Goal: Task Accomplishment & Management: Complete application form

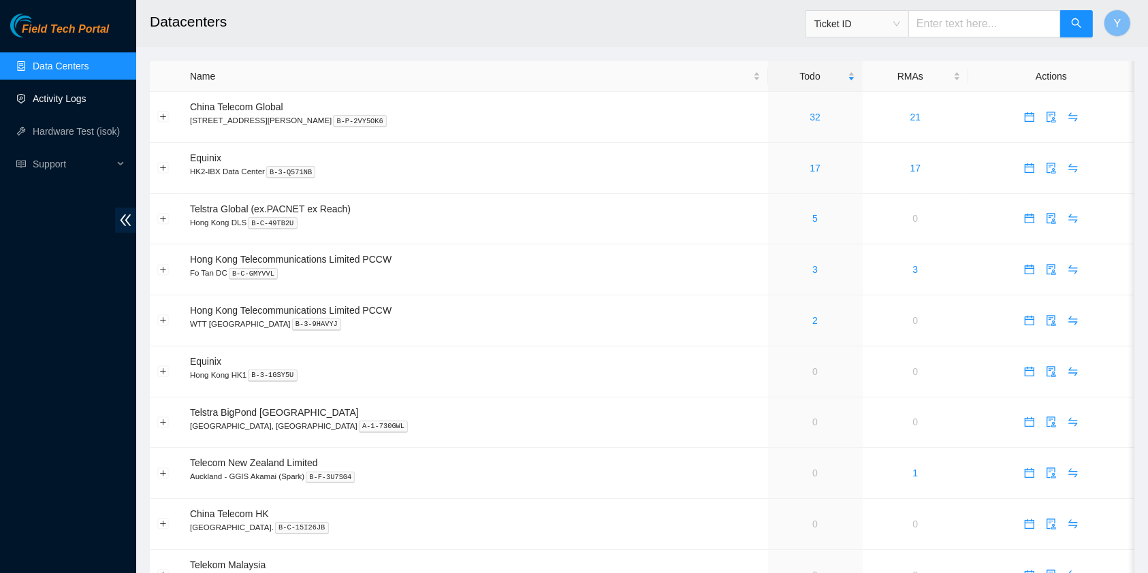
click at [60, 104] on link "Activity Logs" at bounding box center [60, 98] width 54 height 11
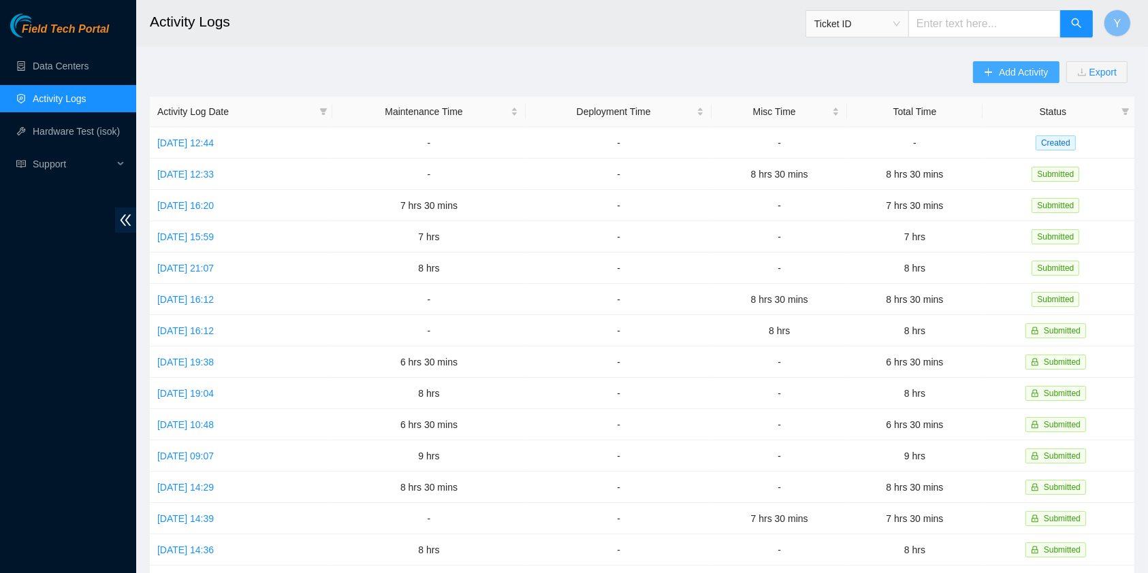
click at [1004, 80] on button "Add Activity" at bounding box center [1016, 72] width 86 height 22
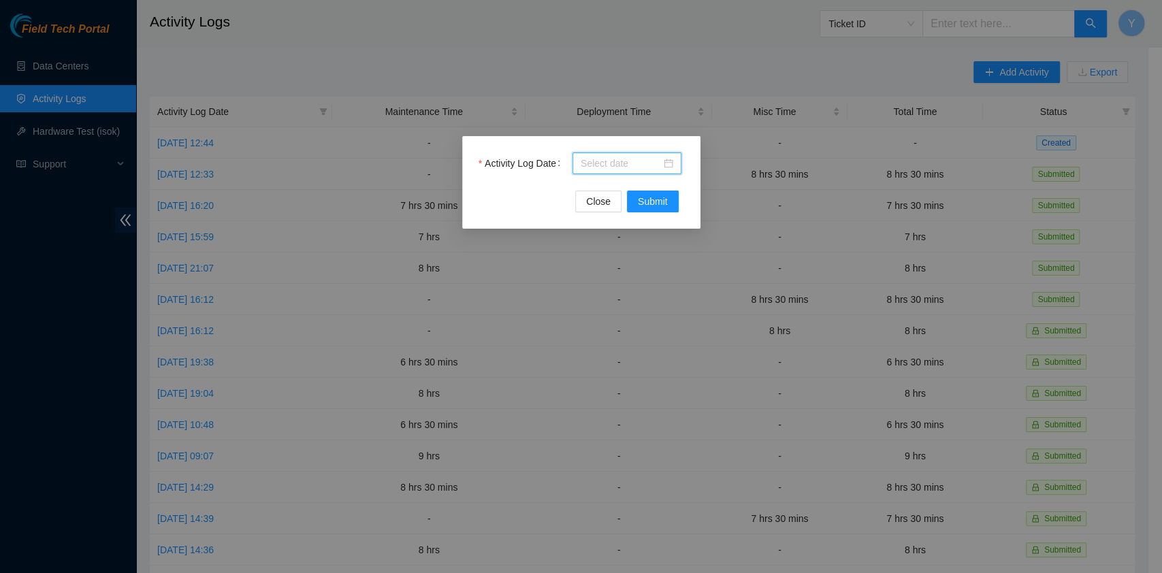
click at [616, 163] on input "Activity Log Date" at bounding box center [621, 163] width 80 height 15
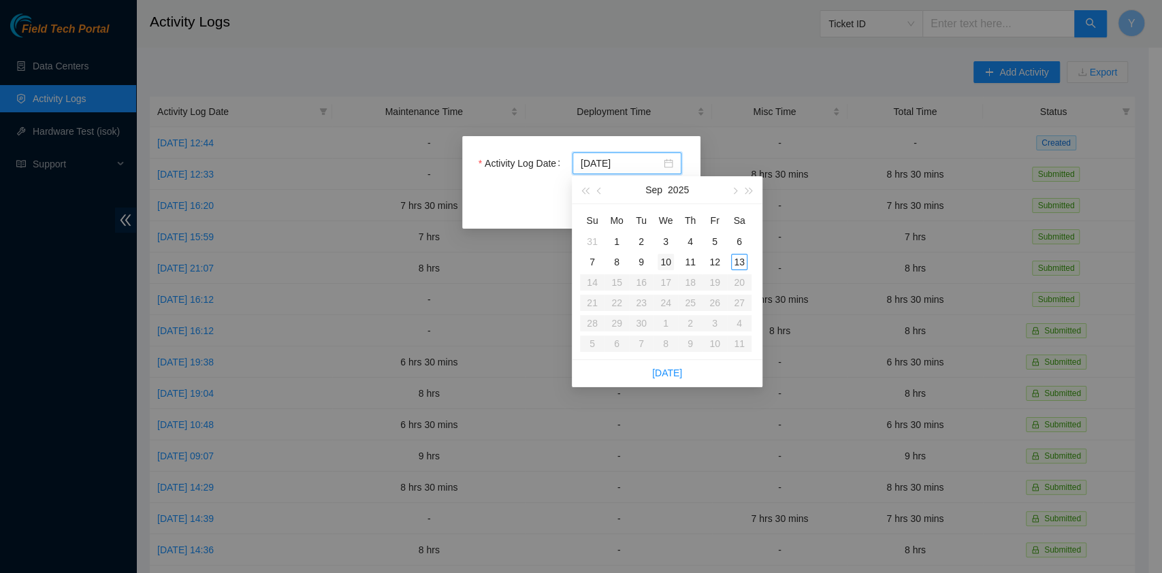
type input "[DATE]"
click at [691, 262] on div "11" at bounding box center [690, 262] width 16 height 16
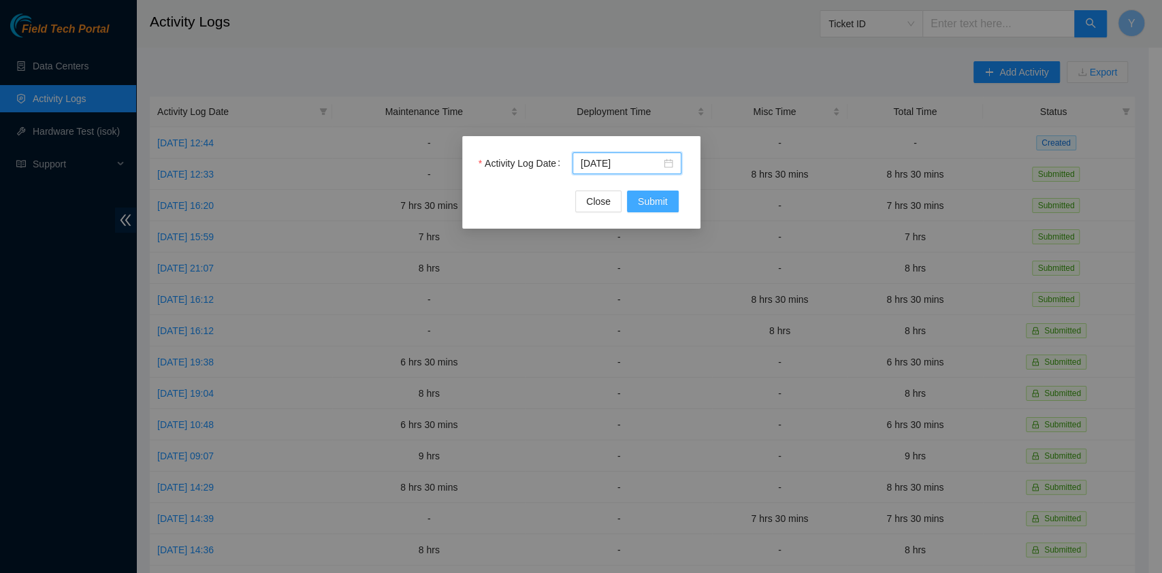
click at [652, 194] on span "Submit" at bounding box center [653, 201] width 30 height 15
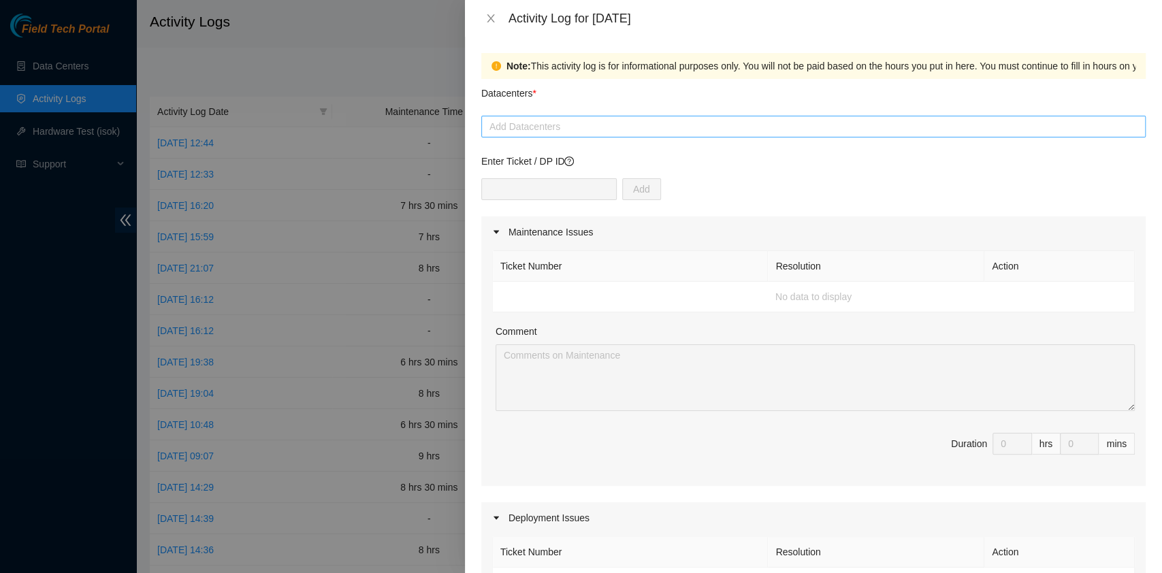
click at [588, 130] on div at bounding box center [814, 126] width 658 height 16
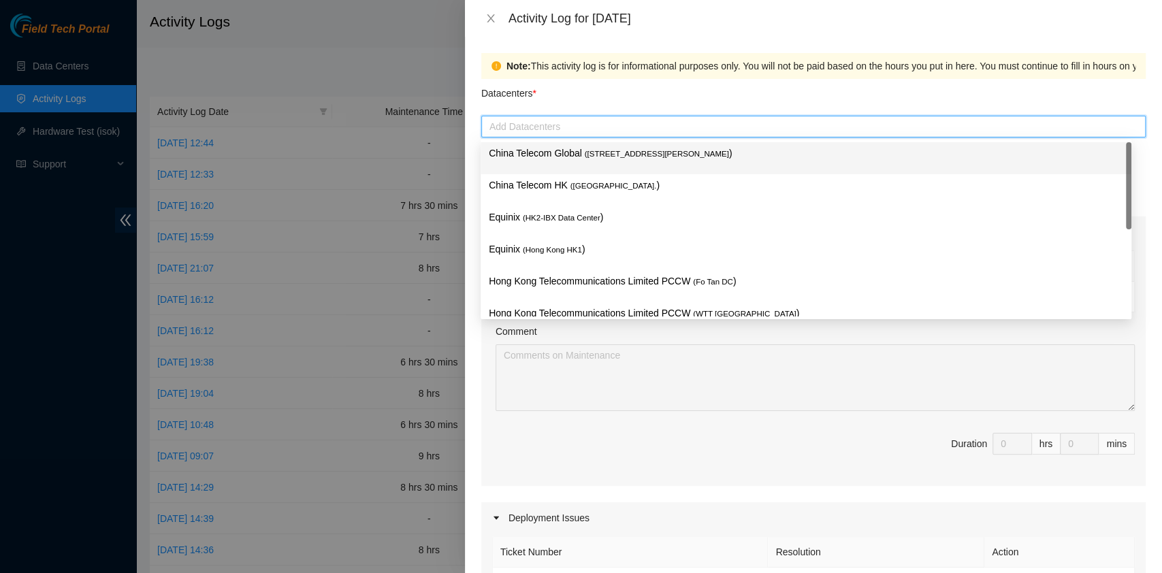
click at [588, 142] on div "China Telecom Global ( [STREET_ADDRESS][PERSON_NAME] )" at bounding box center [806, 158] width 651 height 32
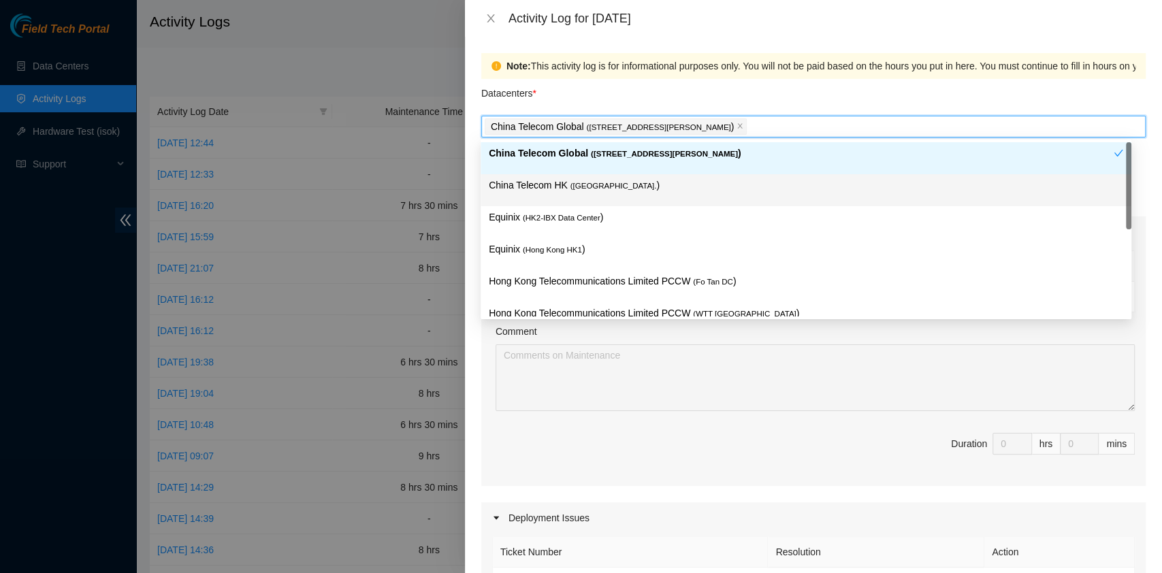
click at [587, 186] on span "( [GEOGRAPHIC_DATA]." at bounding box center [614, 186] width 86 height 8
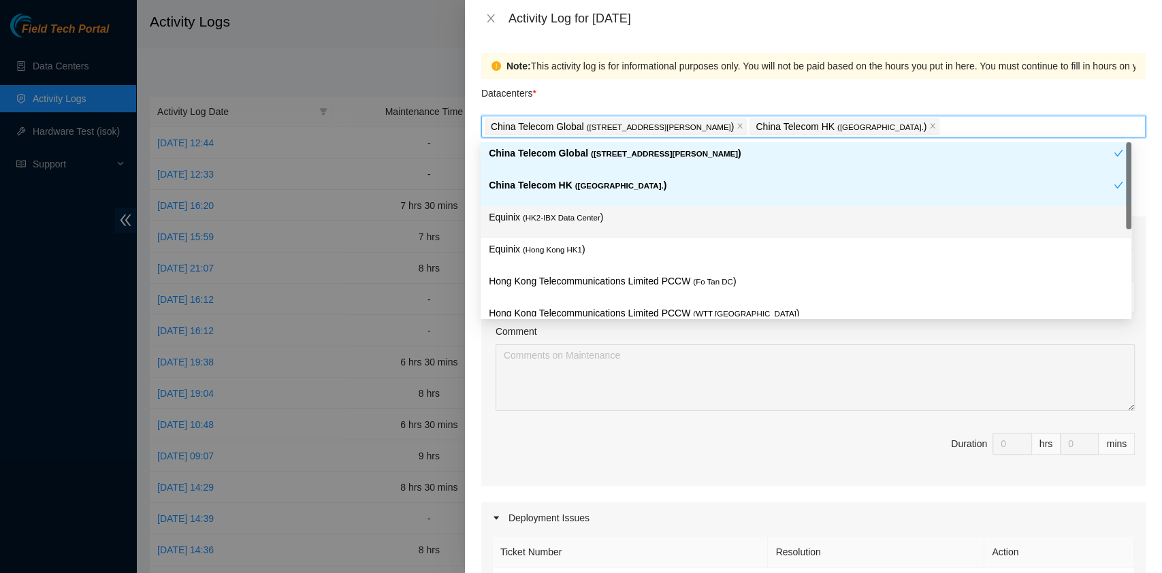
click at [581, 217] on span "( HK2-IBX Data Center" at bounding box center [562, 218] width 78 height 8
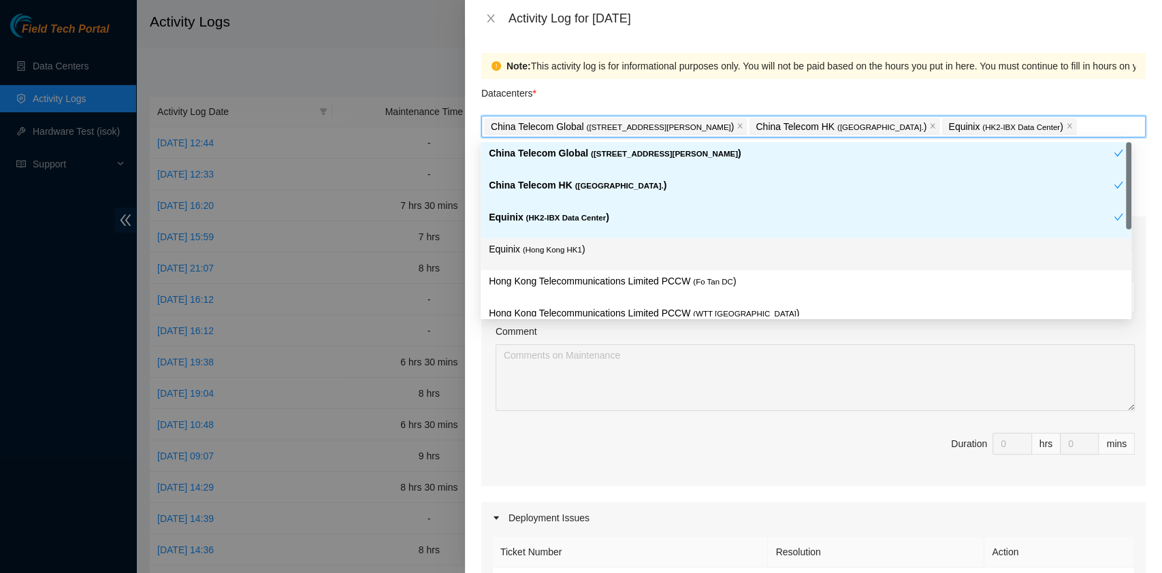
click at [580, 251] on p "Equinix ( [GEOGRAPHIC_DATA] HK1 )" at bounding box center [806, 250] width 635 height 16
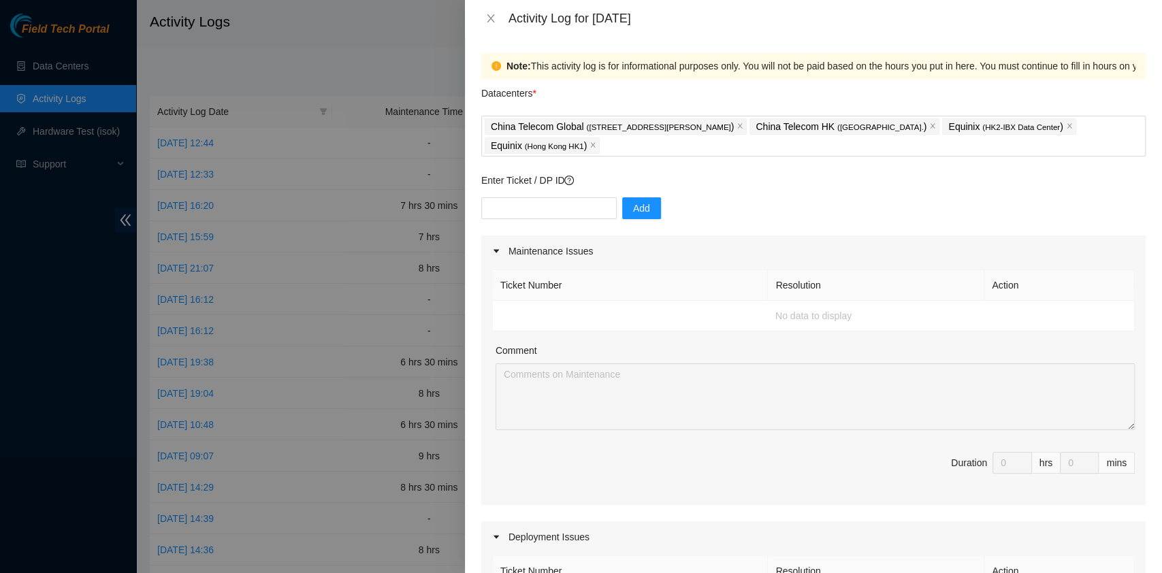
click at [960, 266] on div "Maintenance Issues" at bounding box center [813, 251] width 665 height 31
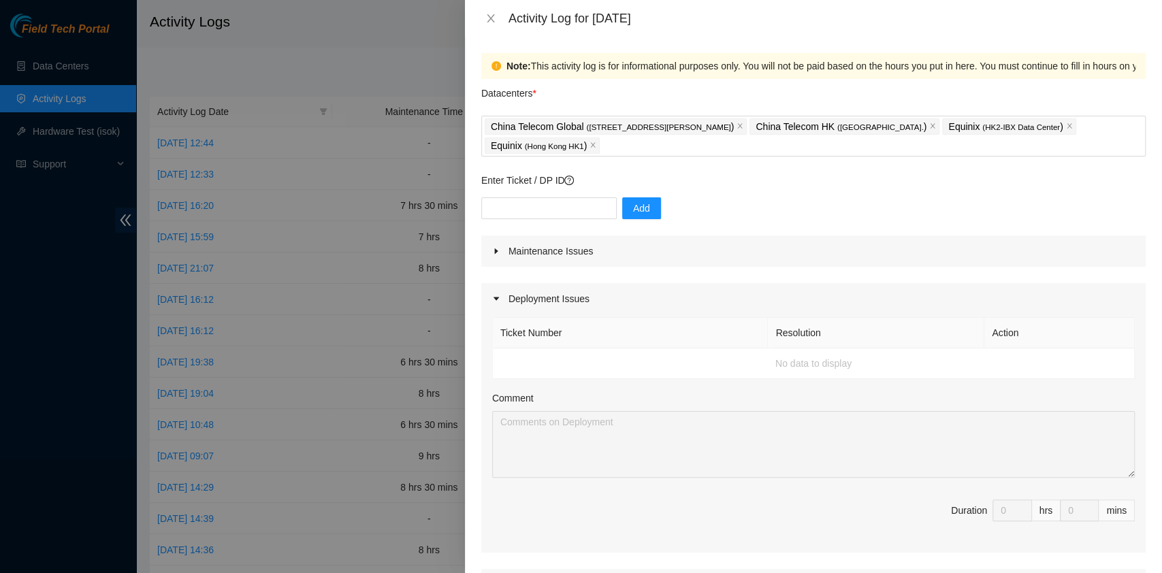
click at [571, 220] on div "Add" at bounding box center [813, 216] width 665 height 38
click at [567, 212] on input "text" at bounding box center [549, 208] width 136 height 22
paste input "B-W-14JWXHQ"
type input "B-W-14JWXHQ"
click at [636, 210] on span "Add" at bounding box center [641, 208] width 17 height 15
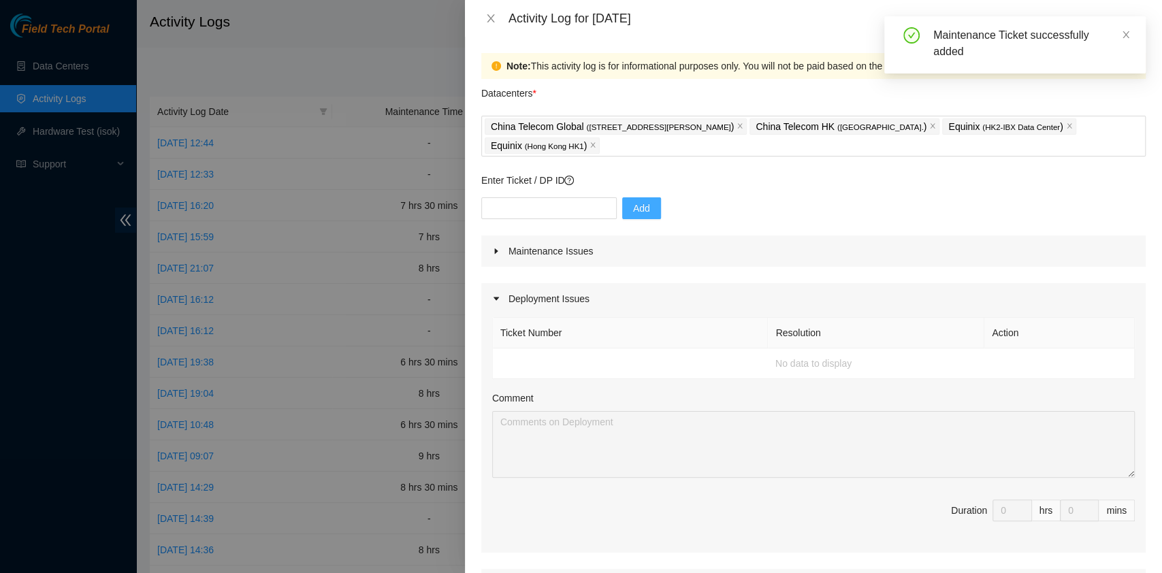
click at [1065, 197] on div "Add" at bounding box center [813, 216] width 665 height 38
click at [594, 205] on input "text" at bounding box center [549, 208] width 136 height 22
paste input "B-W-14PTWH7"
type input "B-W-14PTWH7"
click at [622, 207] on button "Add" at bounding box center [641, 208] width 39 height 22
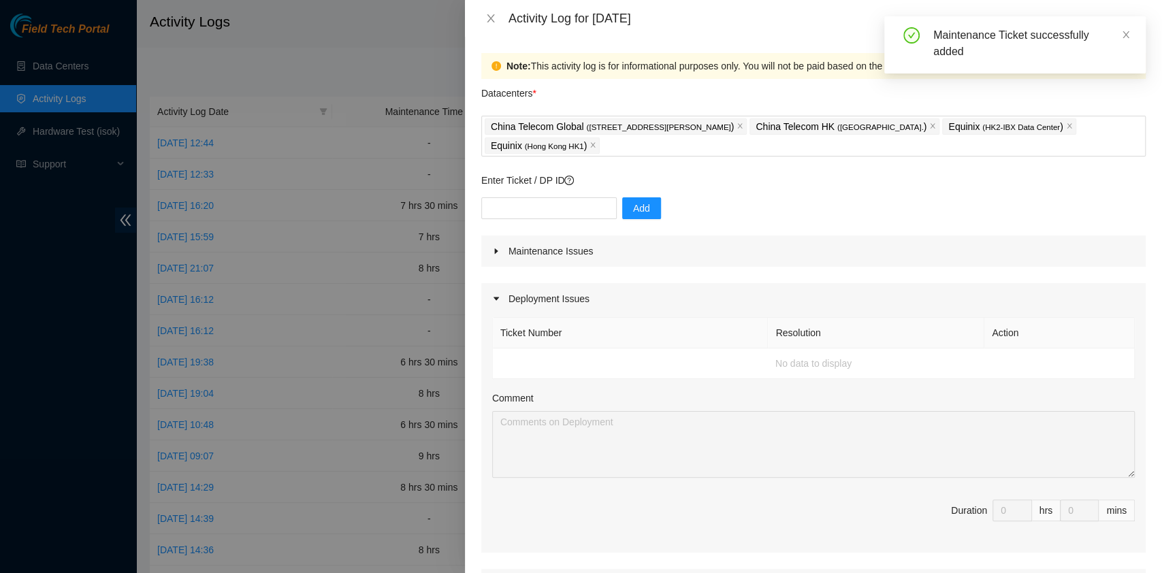
click at [953, 251] on div "Maintenance Issues" at bounding box center [813, 251] width 665 height 31
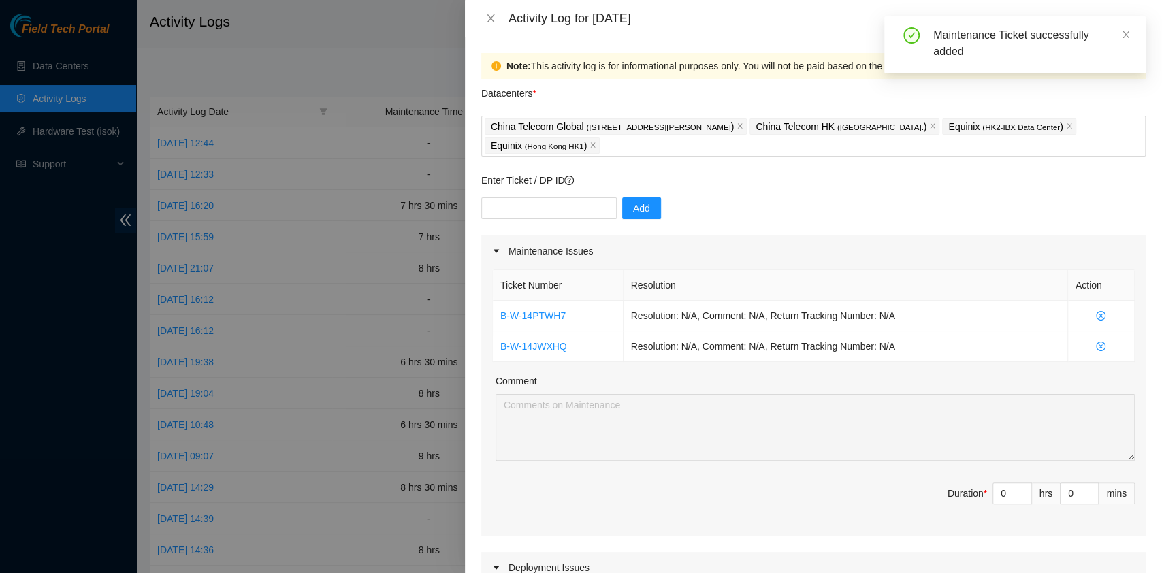
click at [523, 192] on div "Enter Ticket / DP ID Add" at bounding box center [813, 204] width 665 height 63
click at [533, 202] on input "text" at bounding box center [549, 208] width 136 height 22
paste input "B-W-14WY7RY"
type input "B-W-14WY7RY"
click at [622, 212] on button "Add" at bounding box center [641, 208] width 39 height 22
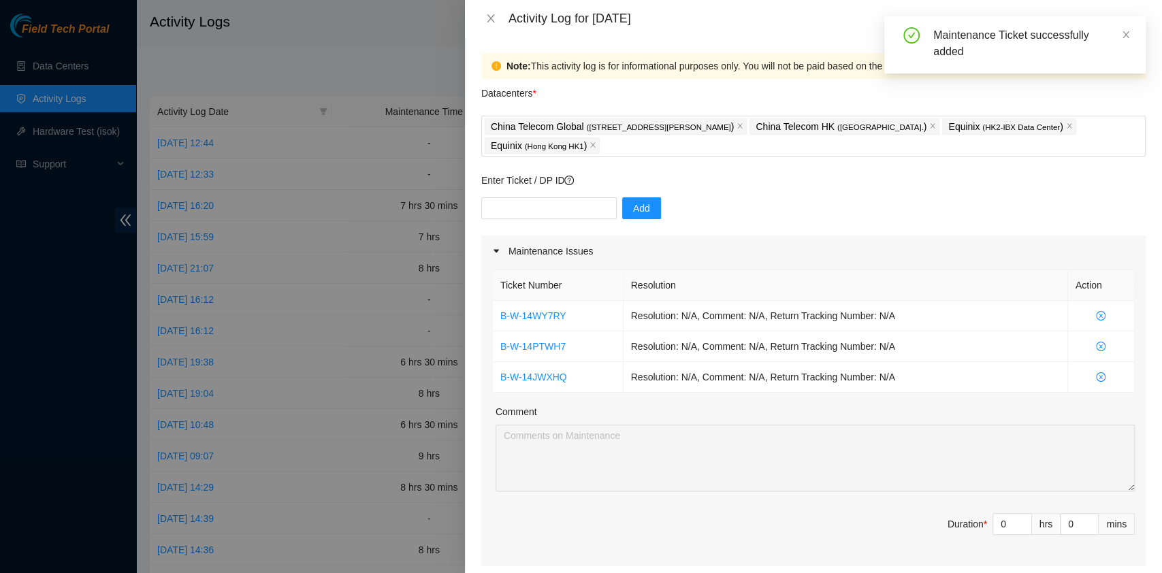
drag, startPoint x: 921, startPoint y: 274, endPoint x: 817, endPoint y: 274, distance: 104.2
click at [921, 274] on th "Resolution" at bounding box center [846, 285] width 445 height 31
click at [585, 216] on input "text" at bounding box center [549, 208] width 136 height 22
paste input "B-W-1590LHD"
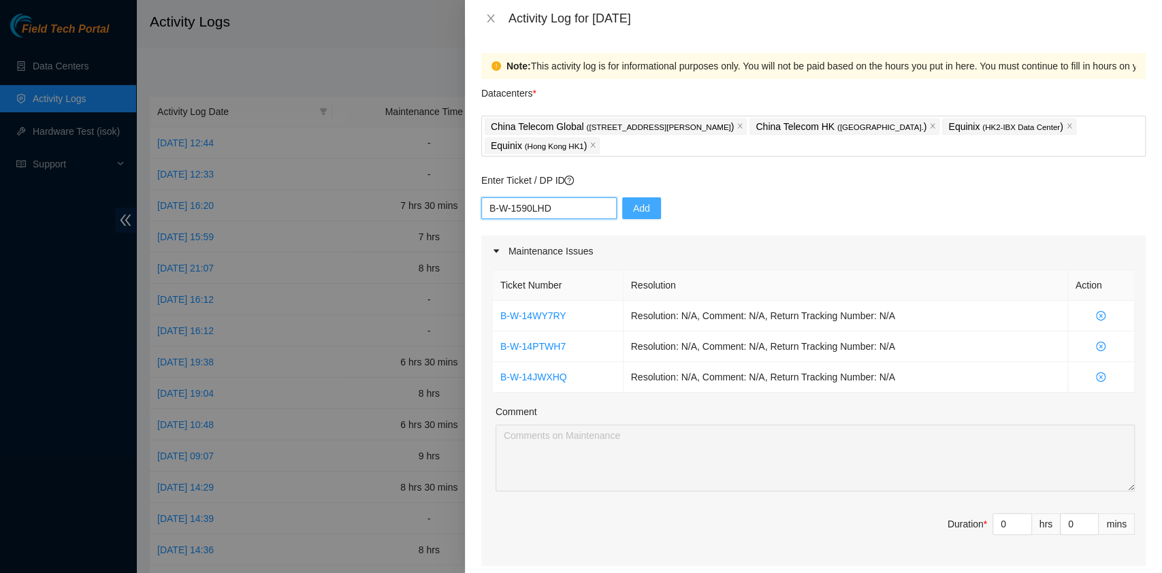
type input "B-W-1590LHD"
click at [633, 204] on span "Add" at bounding box center [641, 208] width 17 height 15
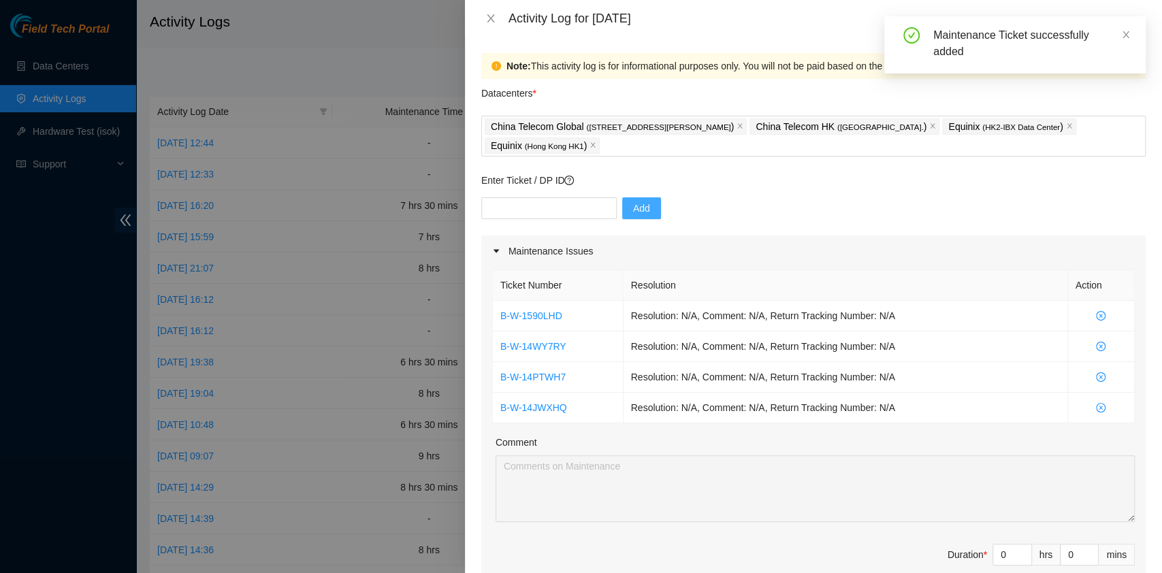
drag, startPoint x: 844, startPoint y: 259, endPoint x: 829, endPoint y: 256, distance: 15.4
click at [844, 259] on div "Maintenance Issues" at bounding box center [813, 251] width 665 height 31
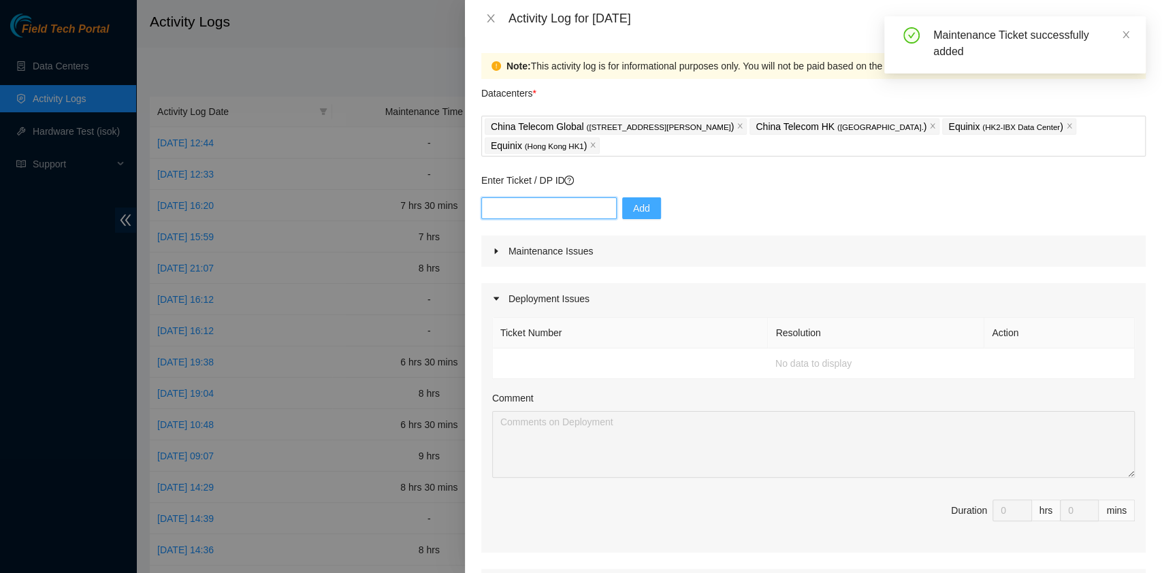
click at [595, 207] on input "text" at bounding box center [549, 208] width 136 height 22
paste input "B-W-1590LKF"
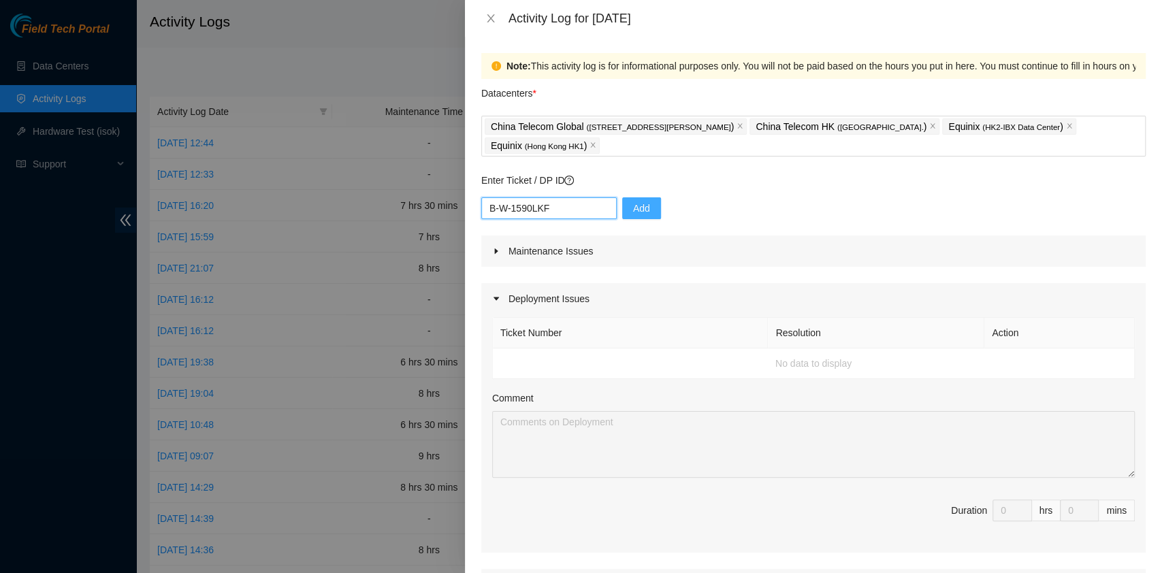
type input "B-W-1590LKF"
click at [633, 212] on span "Add" at bounding box center [641, 208] width 17 height 15
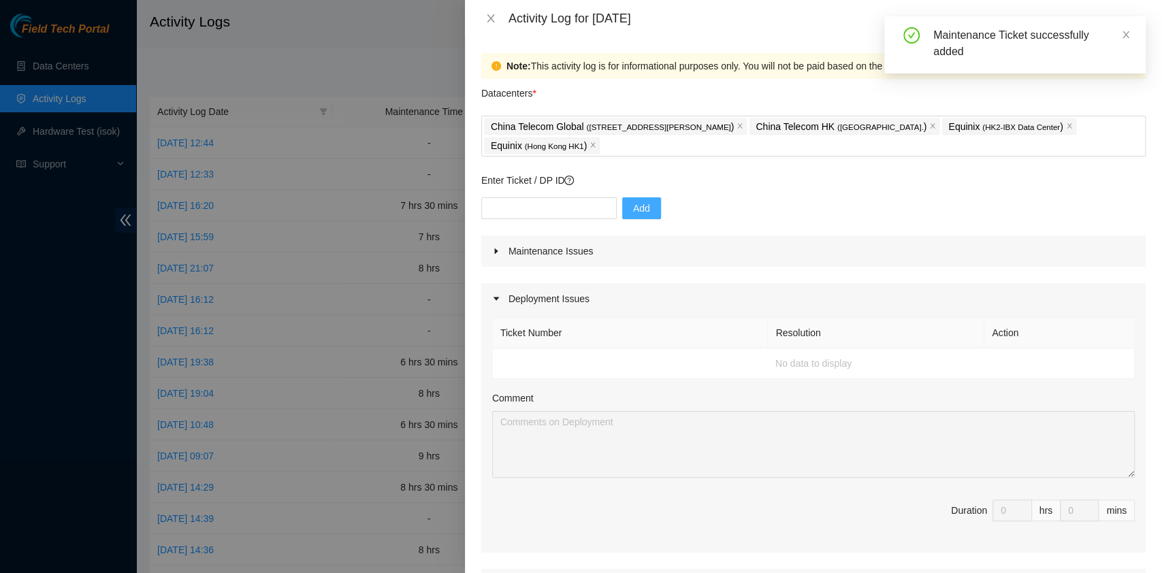
click at [711, 242] on div "Maintenance Issues" at bounding box center [813, 251] width 665 height 31
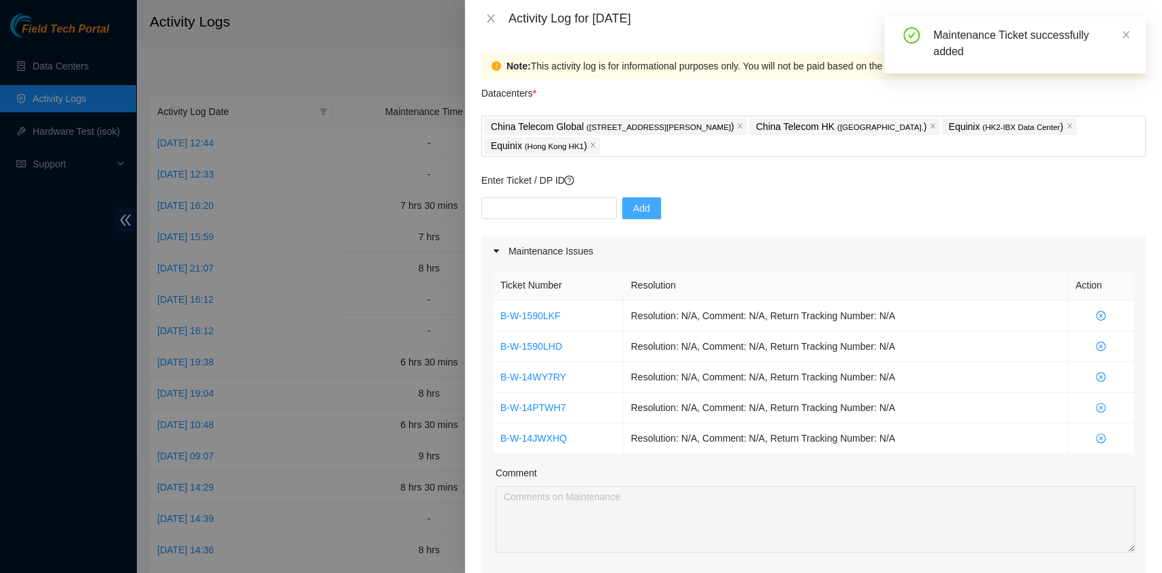
drag, startPoint x: 1115, startPoint y: 446, endPoint x: 502, endPoint y: 298, distance: 631.3
click at [502, 298] on table "Ticket Number Resolution Action B-W-1590LKF Resolution: N/A, Comment: N/A, Retu…" at bounding box center [814, 362] width 642 height 185
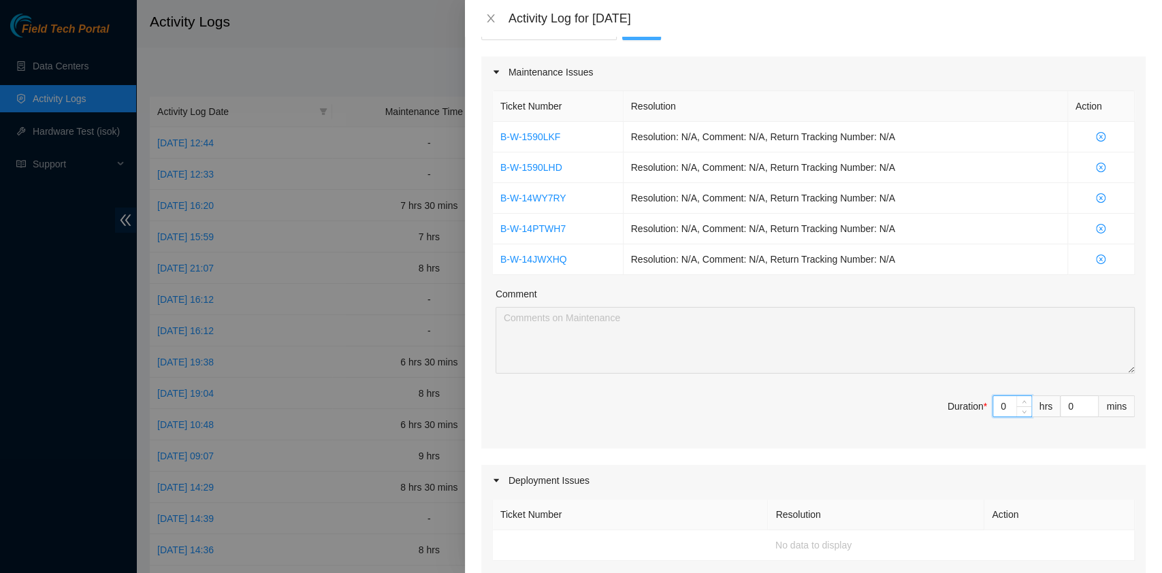
drag, startPoint x: 998, startPoint y: 405, endPoint x: 938, endPoint y: 400, distance: 60.2
click at [938, 400] on span "Duration * 0 hrs 0 mins" at bounding box center [813, 415] width 643 height 38
type input "7"
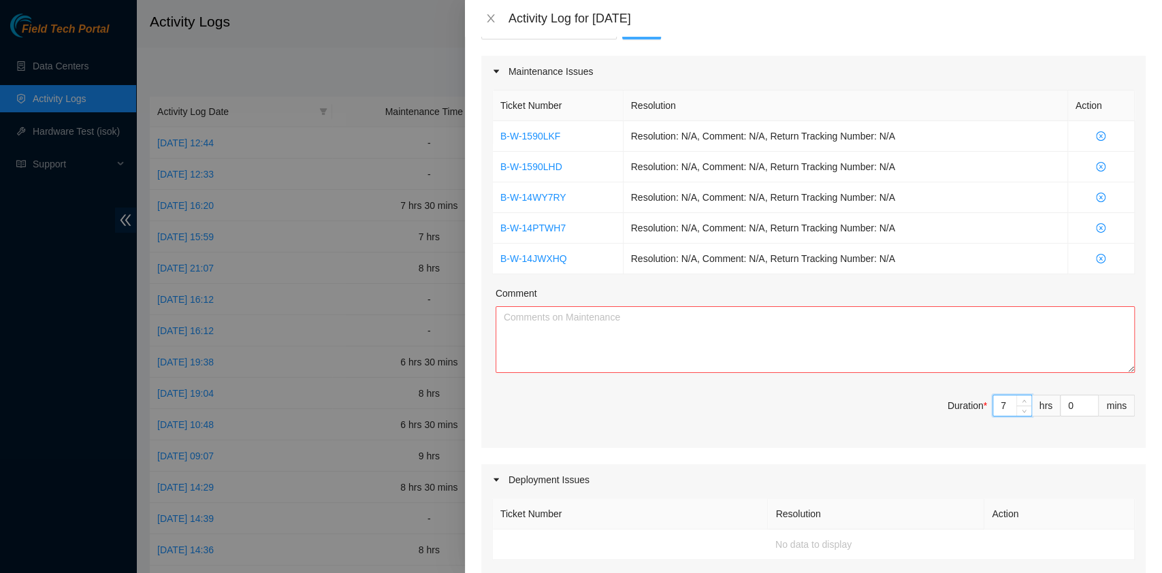
type input "7"
type input "3"
type input "30"
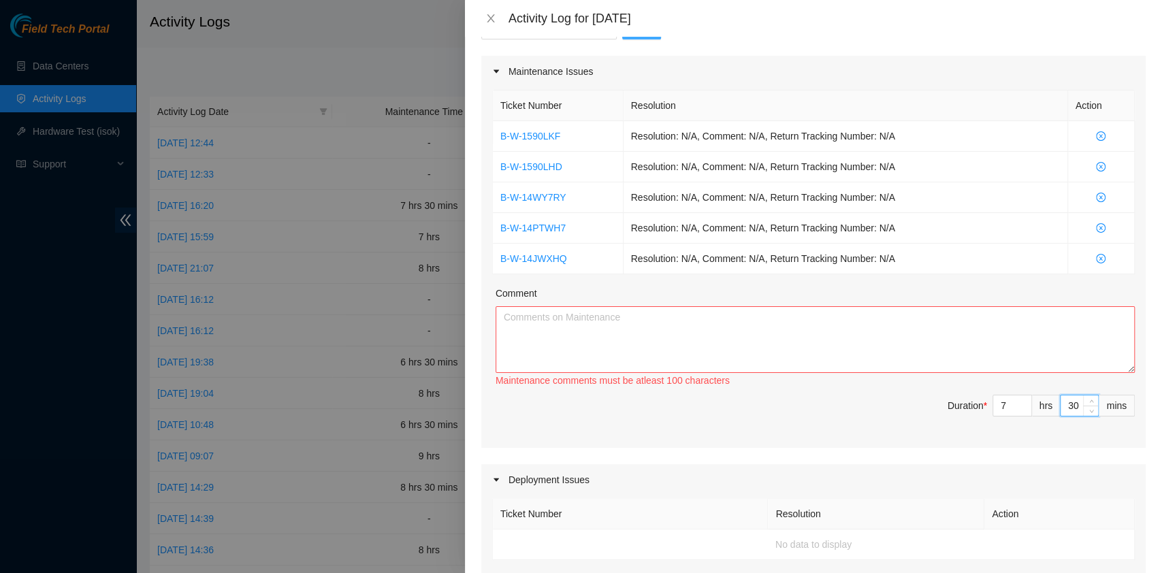
type input "30"
click at [603, 315] on textarea "Comment" at bounding box center [815, 339] width 639 height 67
paste textarea "B-W-14JWXHQ B-W-14PTWH7 B-W-14WY7RY B-W-1590LHD B-W-1590LKF"
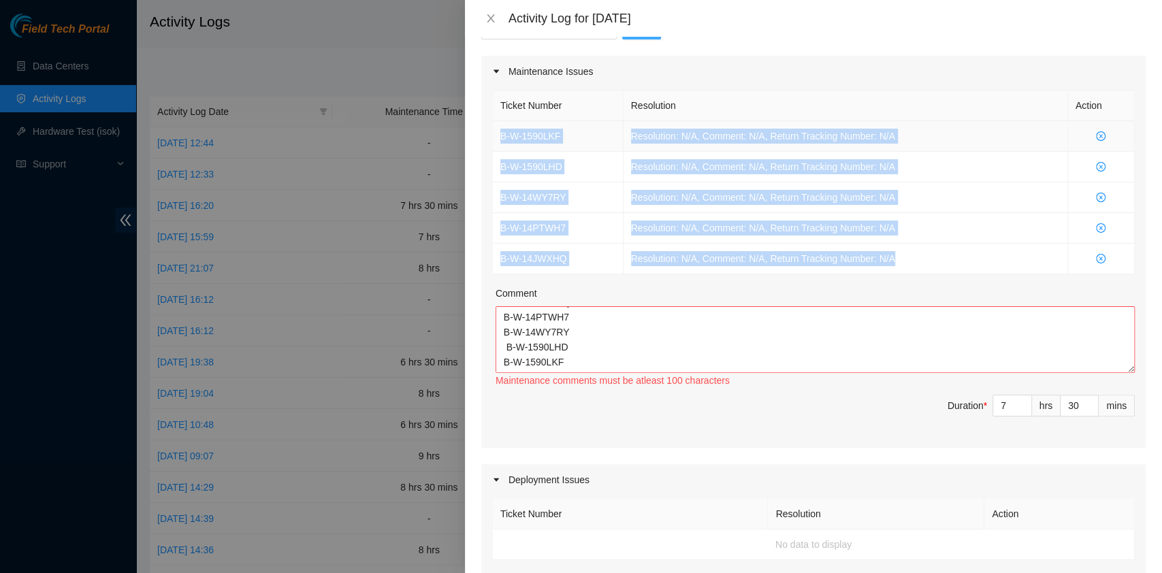
drag, startPoint x: 917, startPoint y: 261, endPoint x: 500, endPoint y: 135, distance: 436.0
click at [500, 135] on tbody "B-W-1590LKF Resolution: N/A, Comment: N/A, Return Tracking Number: N/A B-W-1590…" at bounding box center [814, 197] width 642 height 153
copy tbody "B-W-1590LKF Resolution: N/A, Comment: N/A, Return Tracking Number: N/A B-W-1590…"
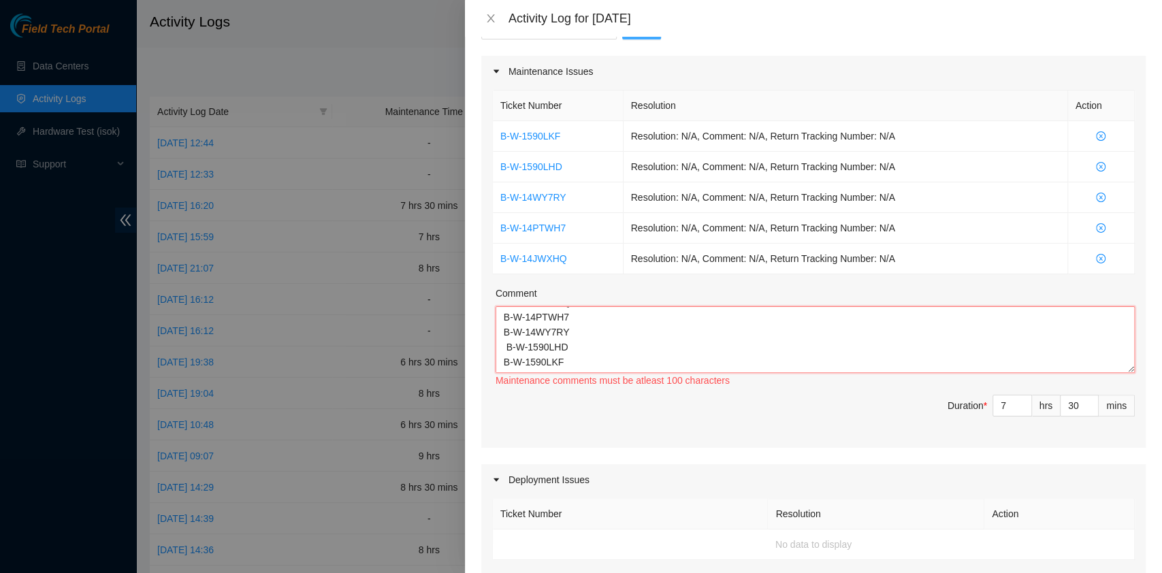
drag, startPoint x: 598, startPoint y: 364, endPoint x: 573, endPoint y: 367, distance: 25.4
click at [597, 364] on textarea "B-W-14JWXHQ B-W-14PTWH7 B-W-14WY7RY B-W-1590LHD B-W-1590LKF" at bounding box center [815, 339] width 639 height 67
paste textarea "B-W-1590LKF Resolution: N/A, Comment: N/A, Return Tracking Number: N/A B-W-1590…"
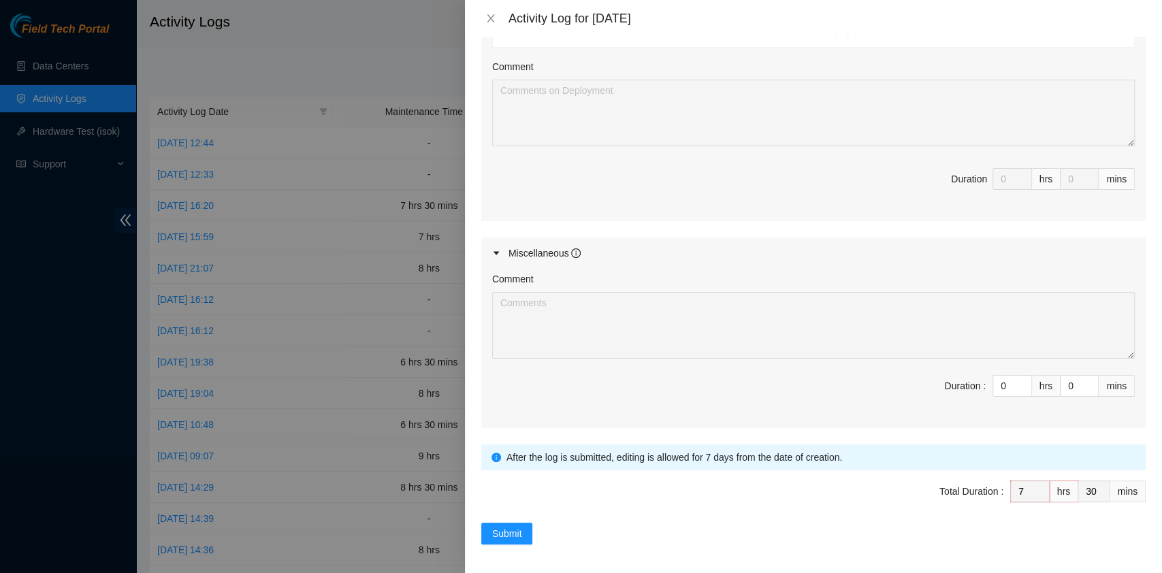
scroll to position [695, 0]
type textarea "B-W-14JWXHQ B-W-14PTWH7 B-W-14WY7RY B-W-1590LHD B-W-1590LKF B-W-1590LKF Resolut…"
click at [488, 520] on button "Submit" at bounding box center [507, 531] width 52 height 22
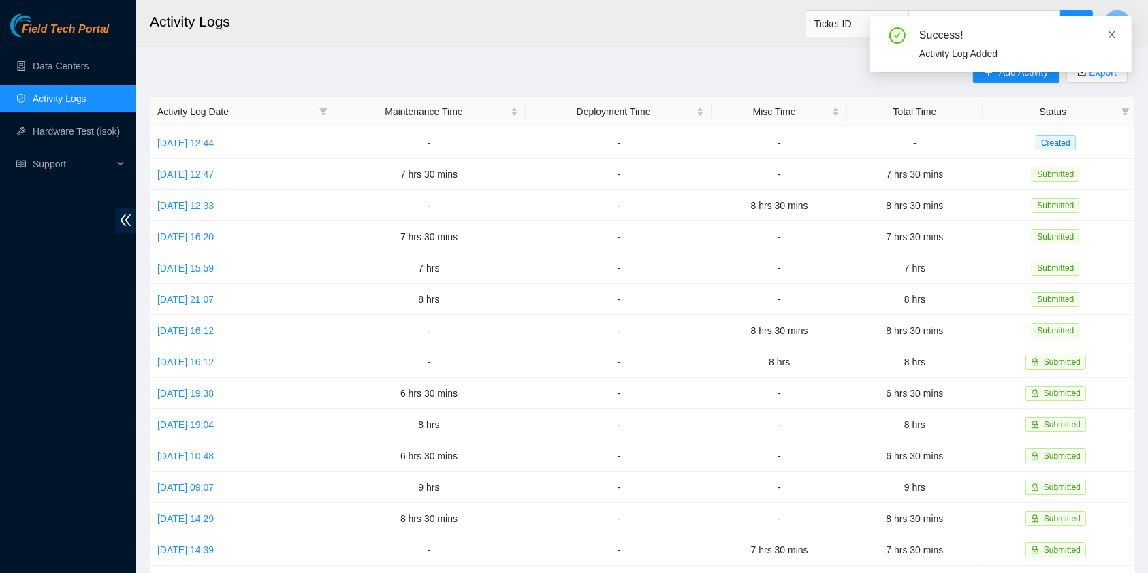
click at [1117, 30] on icon "close" at bounding box center [1112, 35] width 10 height 10
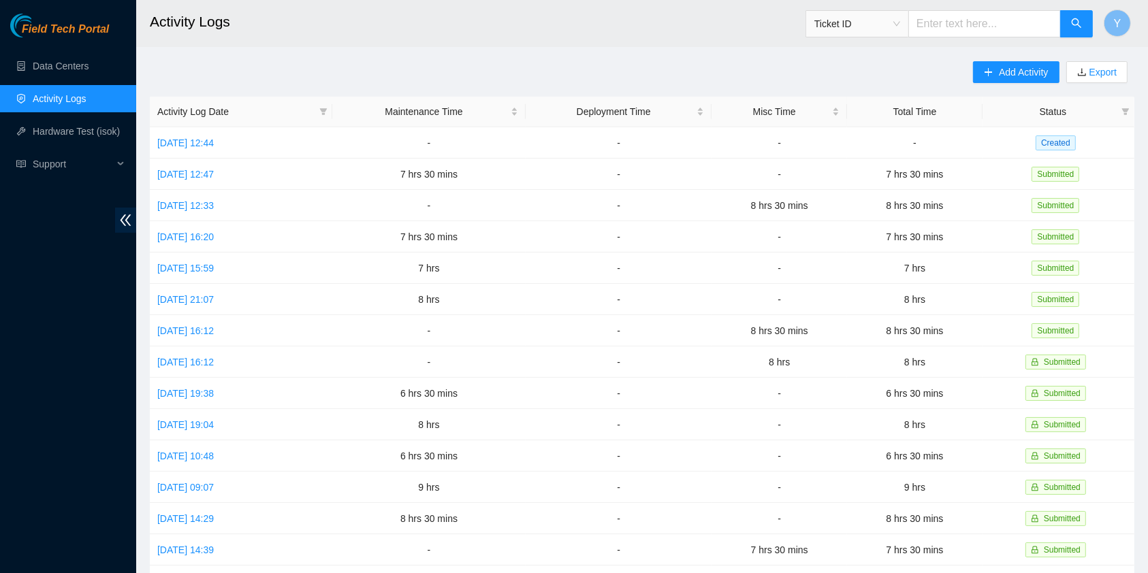
drag, startPoint x: 0, startPoint y: 315, endPoint x: 16, endPoint y: 317, distance: 16.6
click at [0, 315] on div "Field Tech Portal Data Centers Activity Logs Hardware Test (isok) Support" at bounding box center [68, 294] width 136 height 560
click at [1008, 69] on span "Add Activity" at bounding box center [1023, 72] width 49 height 15
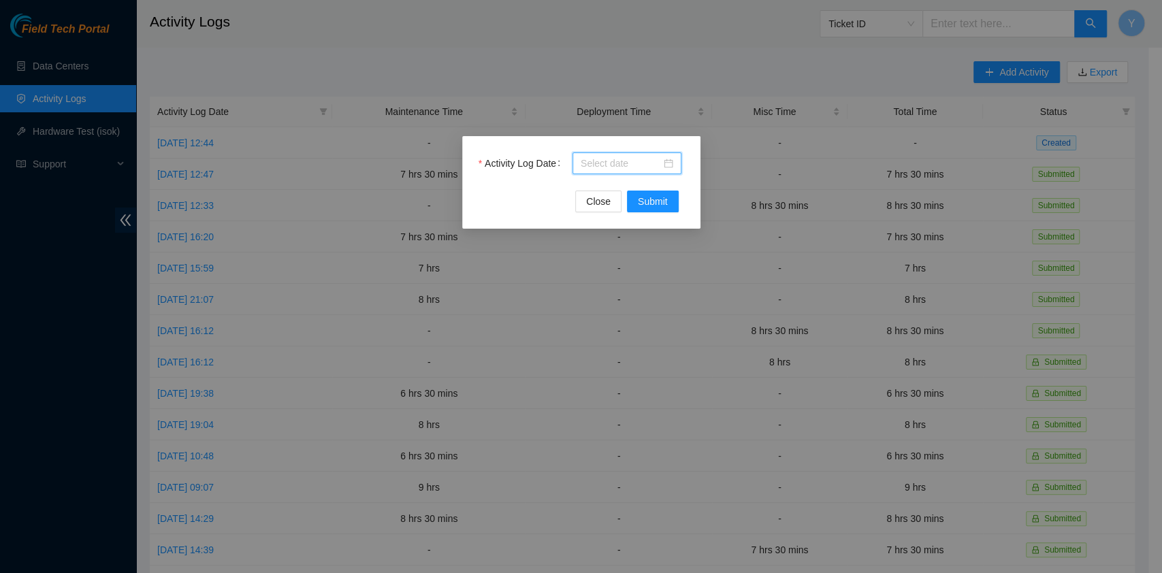
click at [599, 163] on input "Activity Log Date" at bounding box center [621, 163] width 80 height 15
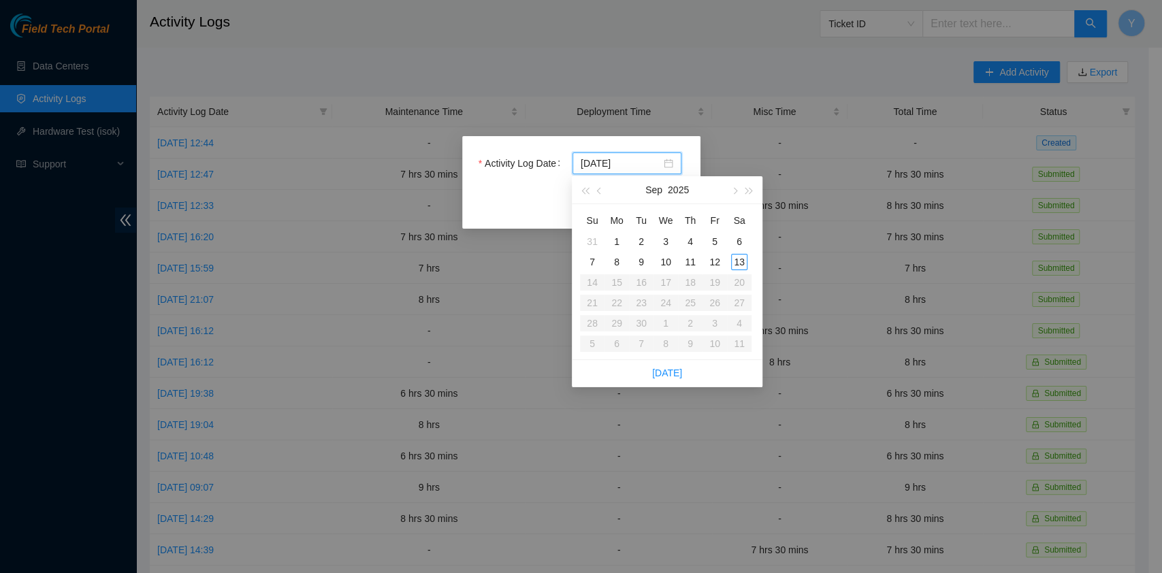
type input "[DATE]"
click at [720, 259] on div "12" at bounding box center [715, 262] width 16 height 16
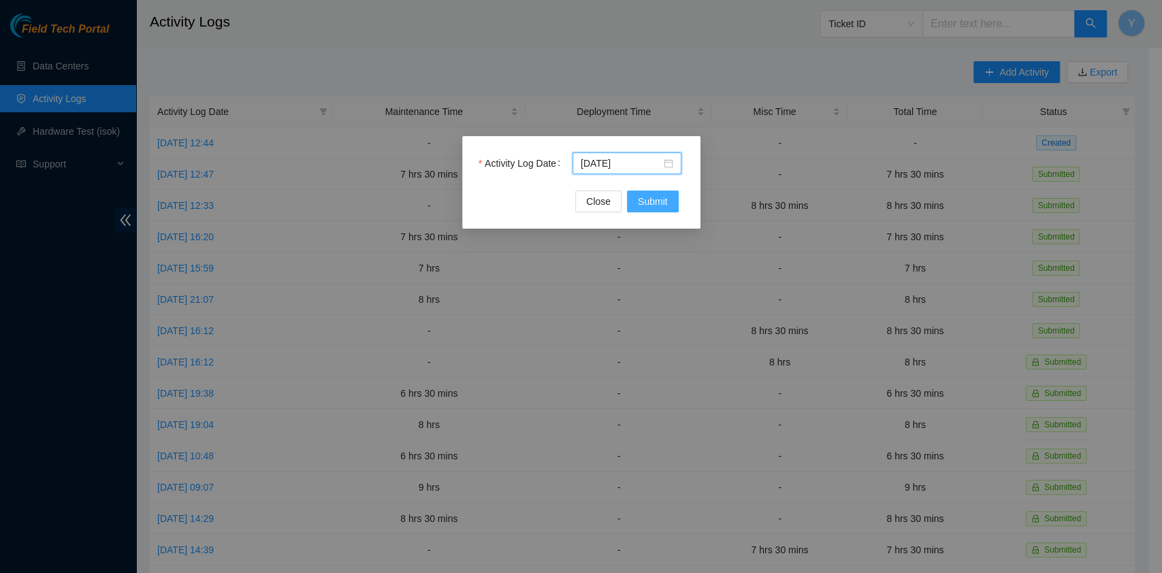
click at [666, 199] on span "Submit" at bounding box center [653, 201] width 30 height 15
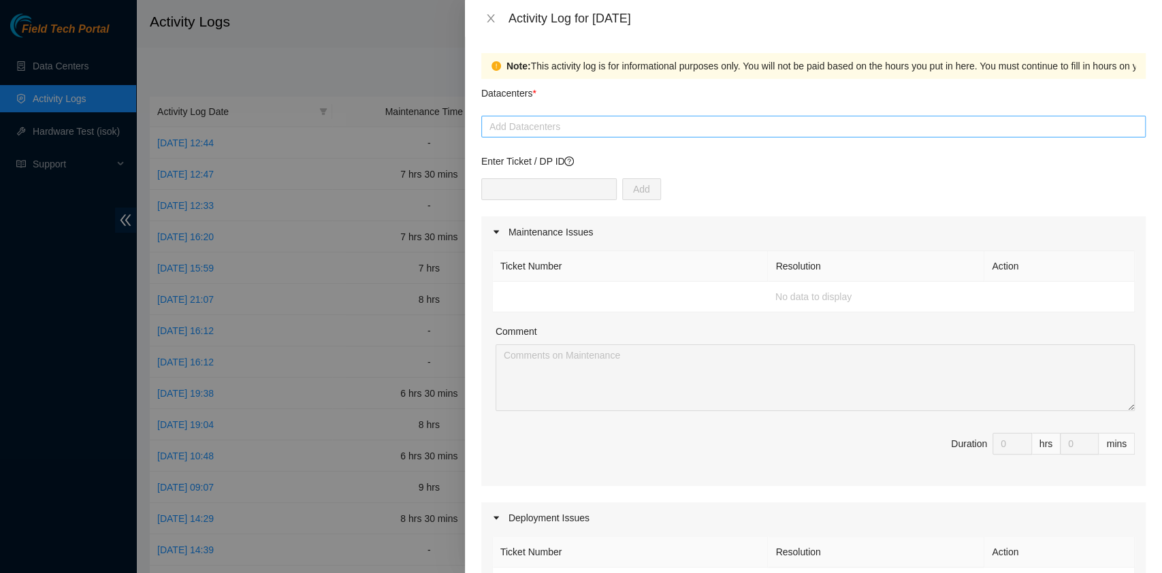
click at [603, 130] on div at bounding box center [814, 126] width 658 height 16
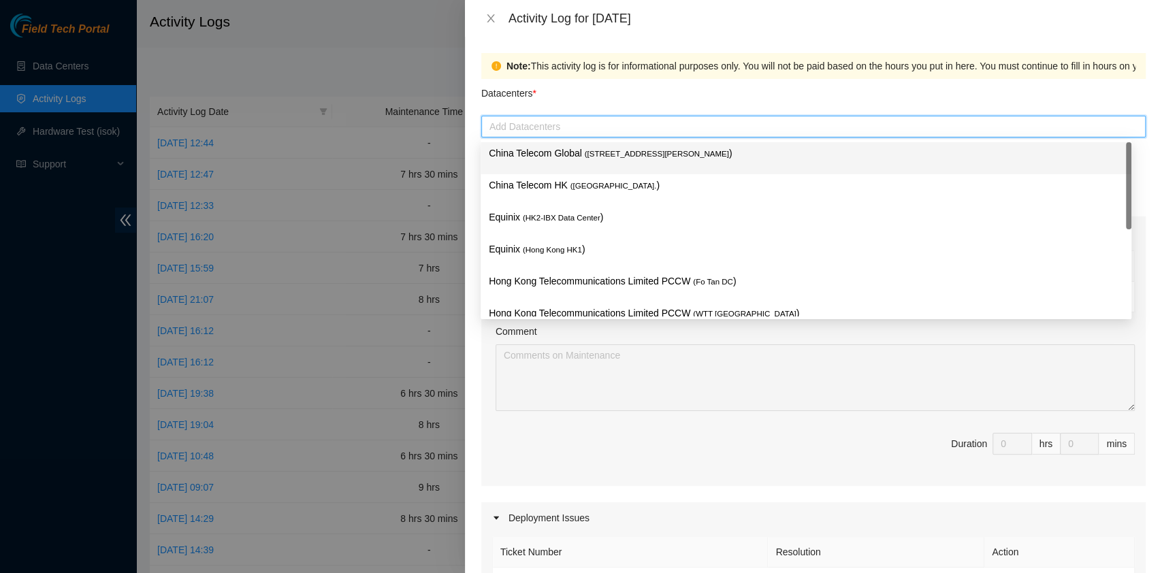
click at [603, 153] on span "( [STREET_ADDRESS][PERSON_NAME]" at bounding box center [657, 154] width 144 height 8
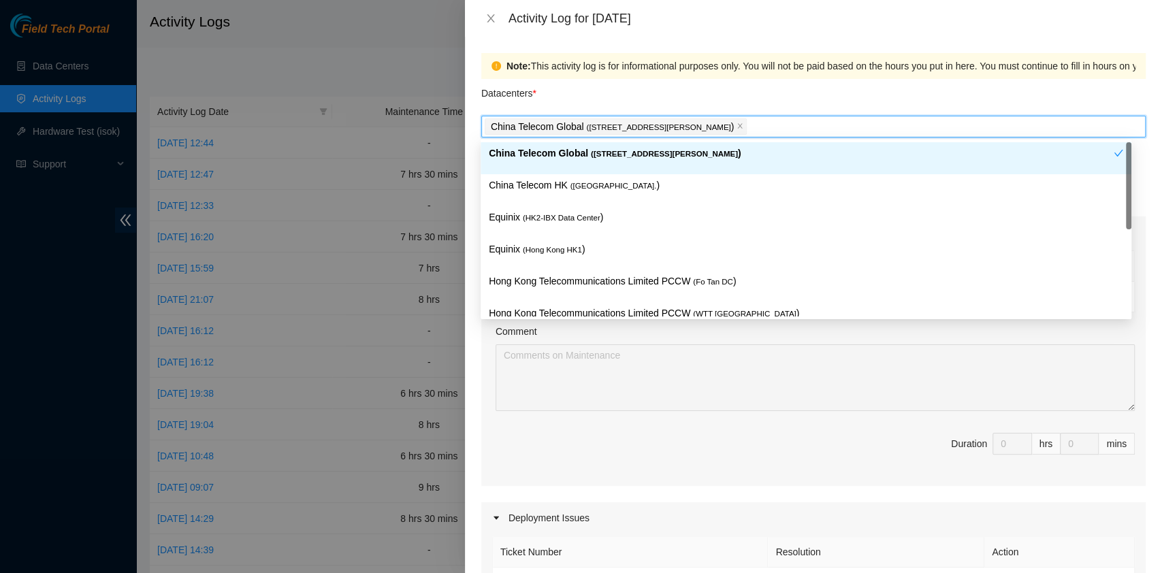
click at [602, 166] on div "China Telecom Global ( [STREET_ADDRESS][PERSON_NAME] )" at bounding box center [801, 158] width 625 height 25
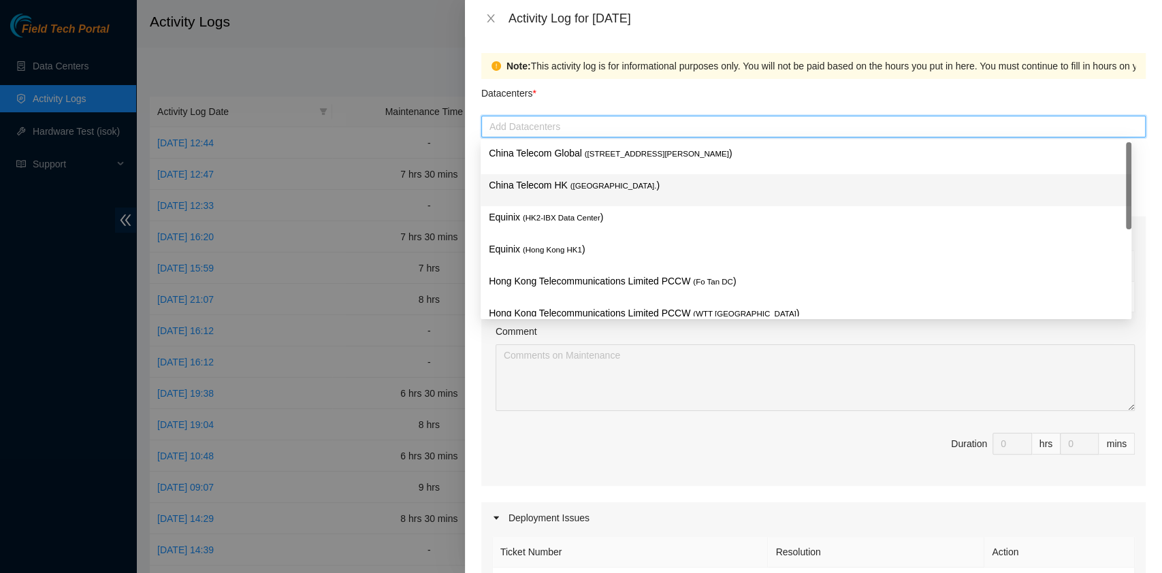
click at [599, 178] on p "China Telecom HK ( [GEOGRAPHIC_DATA] )" at bounding box center [806, 186] width 635 height 16
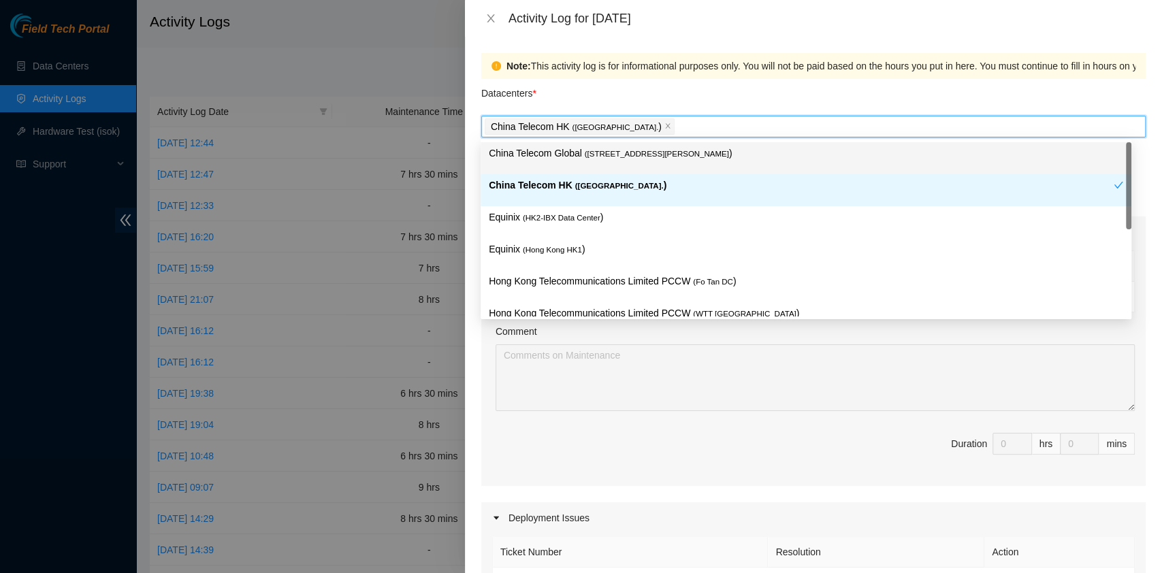
click at [585, 158] on span "( [STREET_ADDRESS][PERSON_NAME]" at bounding box center [657, 154] width 144 height 8
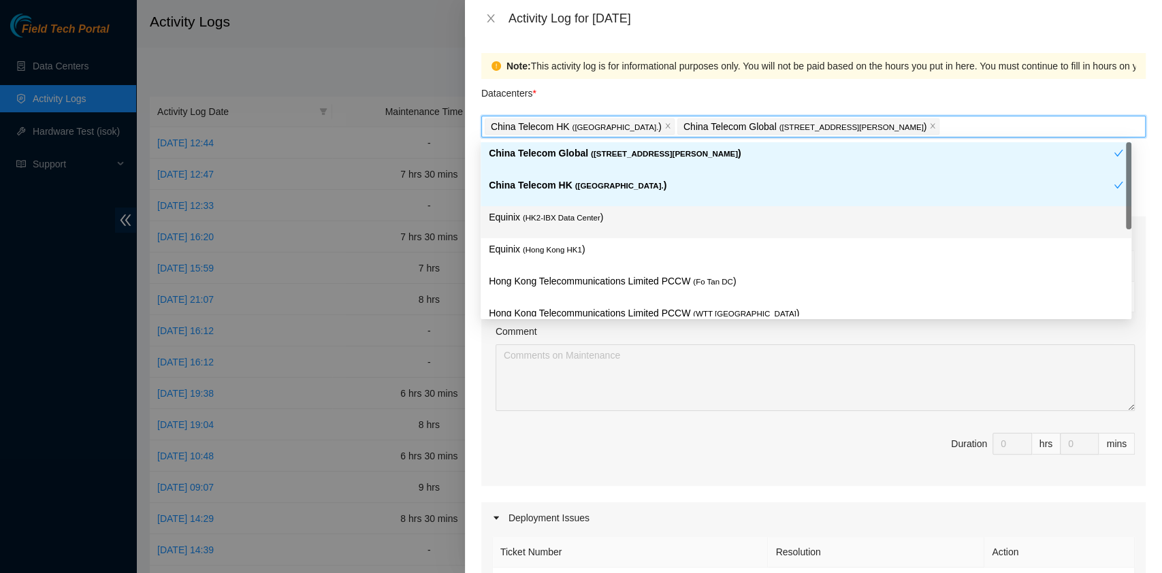
click at [577, 215] on span "( HK2-IBX Data Center" at bounding box center [562, 218] width 78 height 8
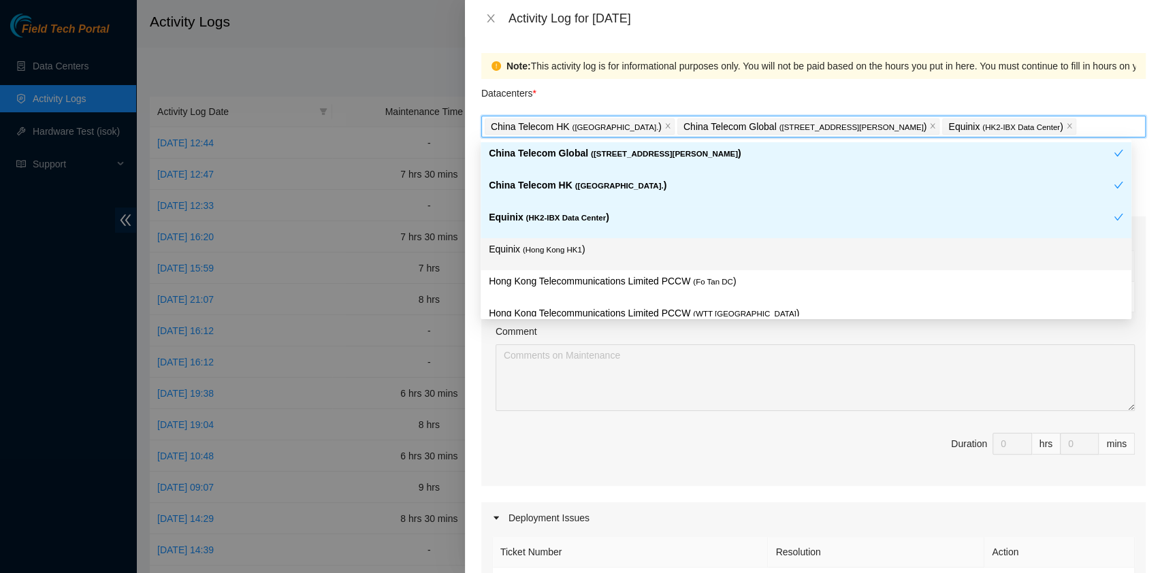
click at [566, 242] on p "Equinix ( [GEOGRAPHIC_DATA] HK1 )" at bounding box center [806, 250] width 635 height 16
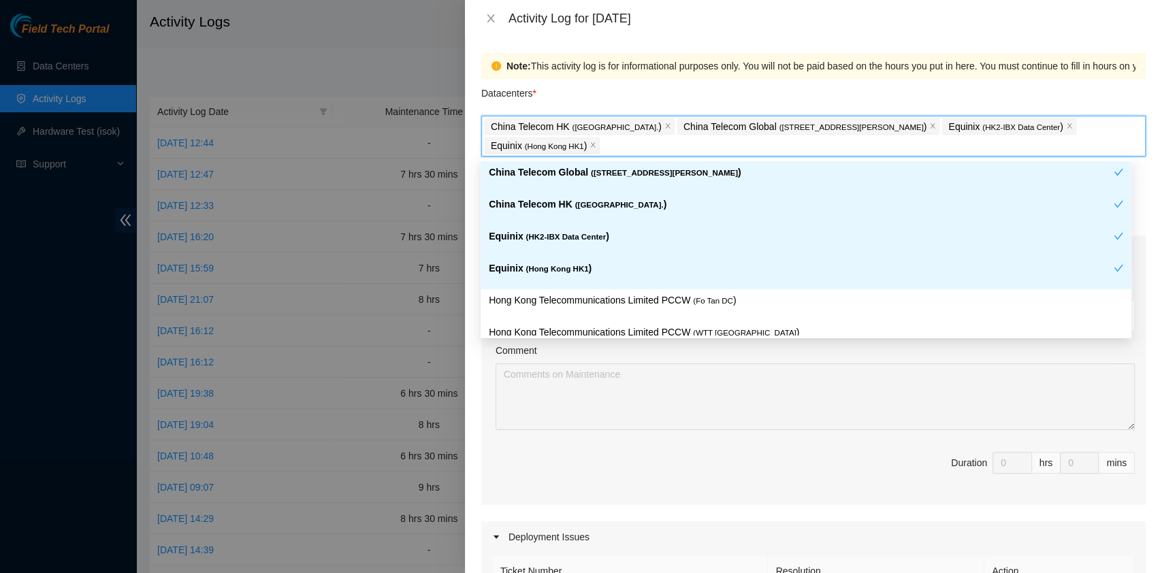
click at [573, 289] on div "Hong Kong Telecommunications Limited PCCW ( Fo Tan DC )" at bounding box center [806, 305] width 651 height 32
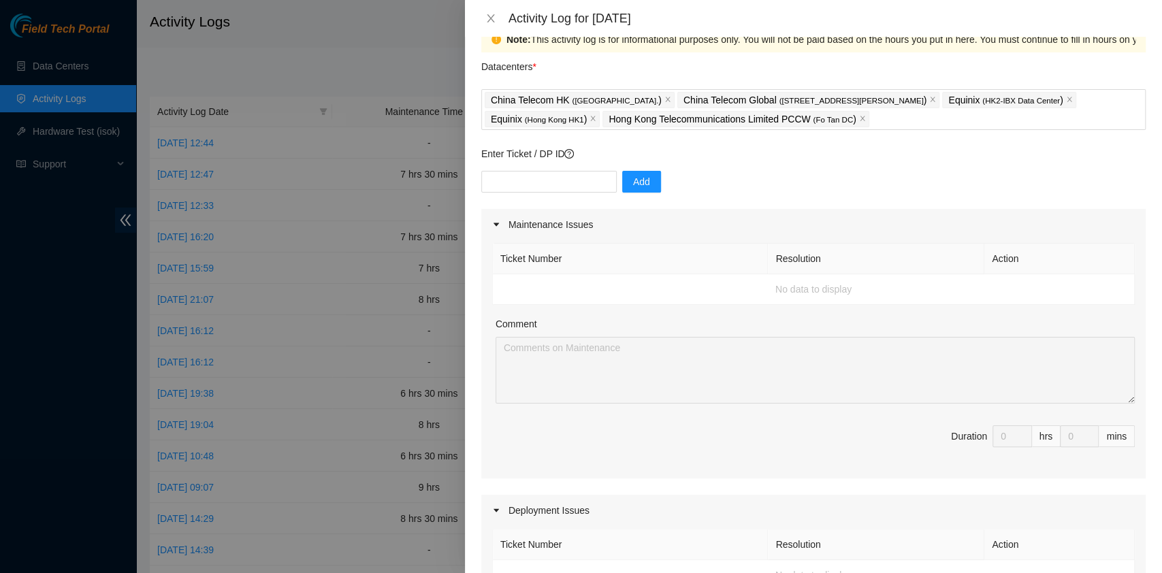
scroll to position [27, 0]
click at [524, 178] on input "text" at bounding box center [549, 181] width 136 height 22
paste input "DP77188"
type input "DP77188"
click at [637, 178] on span "Add" at bounding box center [641, 181] width 17 height 15
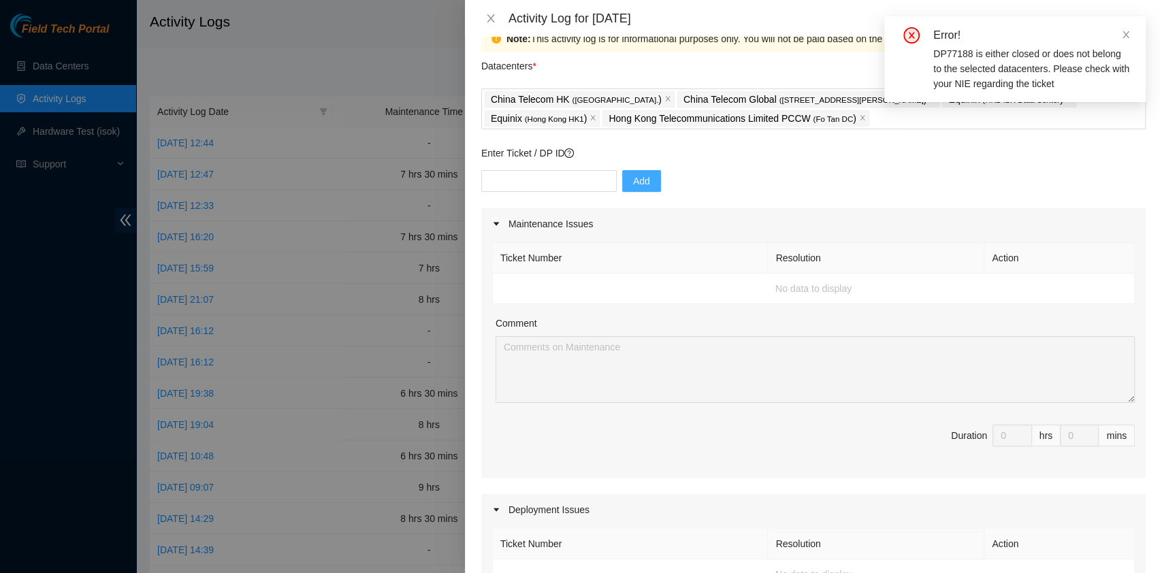
drag, startPoint x: 677, startPoint y: 270, endPoint x: 575, endPoint y: 199, distance: 124.7
click at [678, 270] on th "Ticket Number" at bounding box center [631, 258] width 276 height 31
click at [555, 180] on input "text" at bounding box center [549, 181] width 136 height 22
paste input "DP77187"
type input "DP77187"
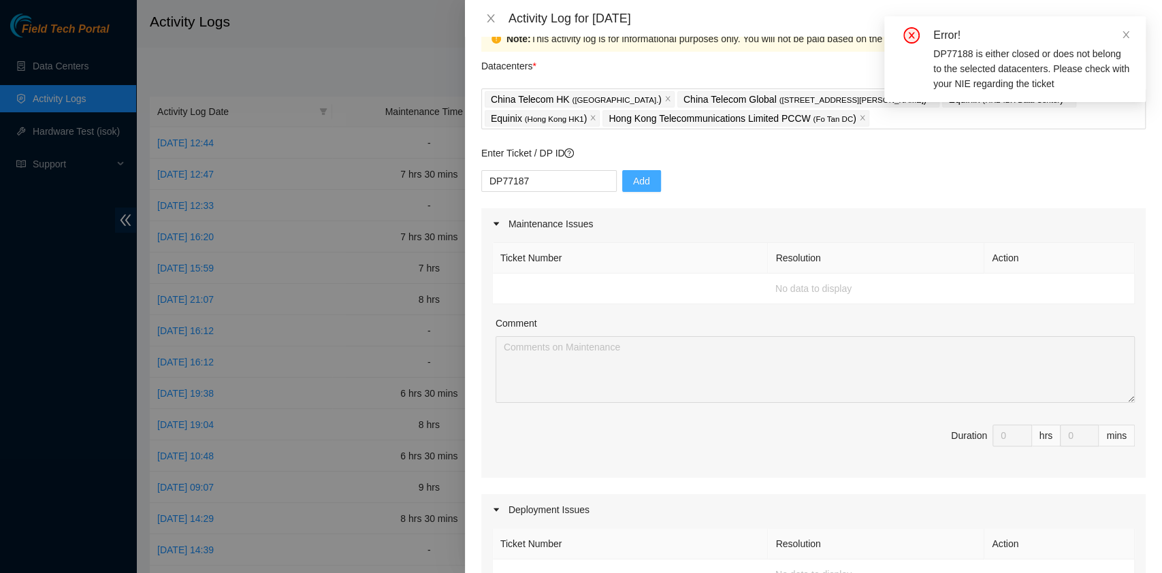
click at [622, 184] on button "Add" at bounding box center [641, 181] width 39 height 22
click at [673, 238] on div "Maintenance Issues" at bounding box center [813, 223] width 665 height 31
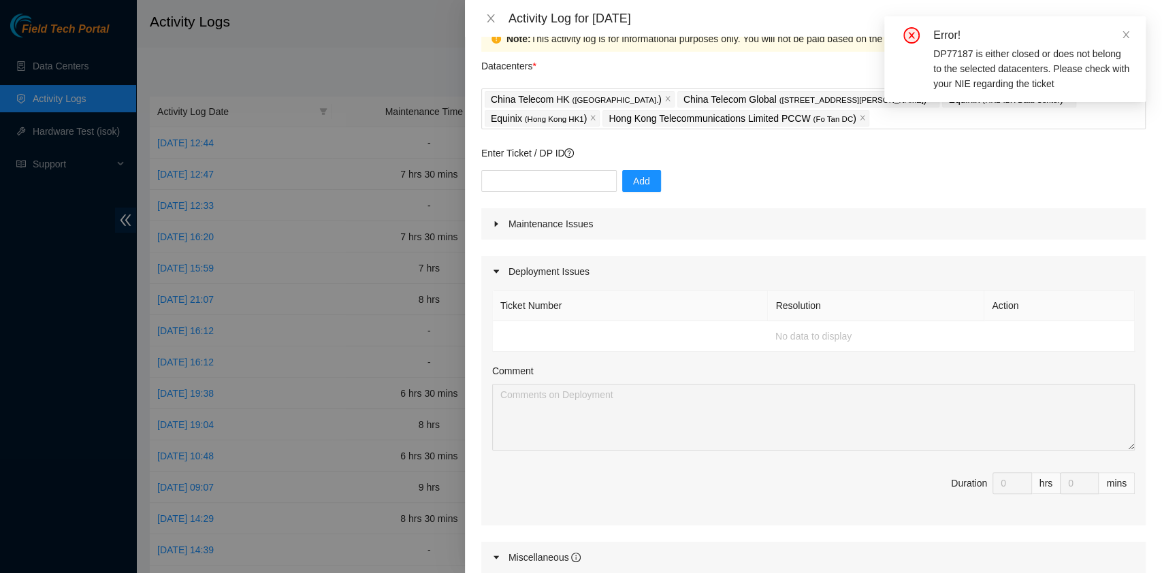
click at [565, 169] on div "Enter Ticket / DP ID Add" at bounding box center [813, 177] width 665 height 63
click at [573, 178] on input "text" at bounding box center [549, 181] width 136 height 22
paste input "DP80135"
type input "DP80135"
click at [633, 177] on span "Add" at bounding box center [641, 181] width 17 height 15
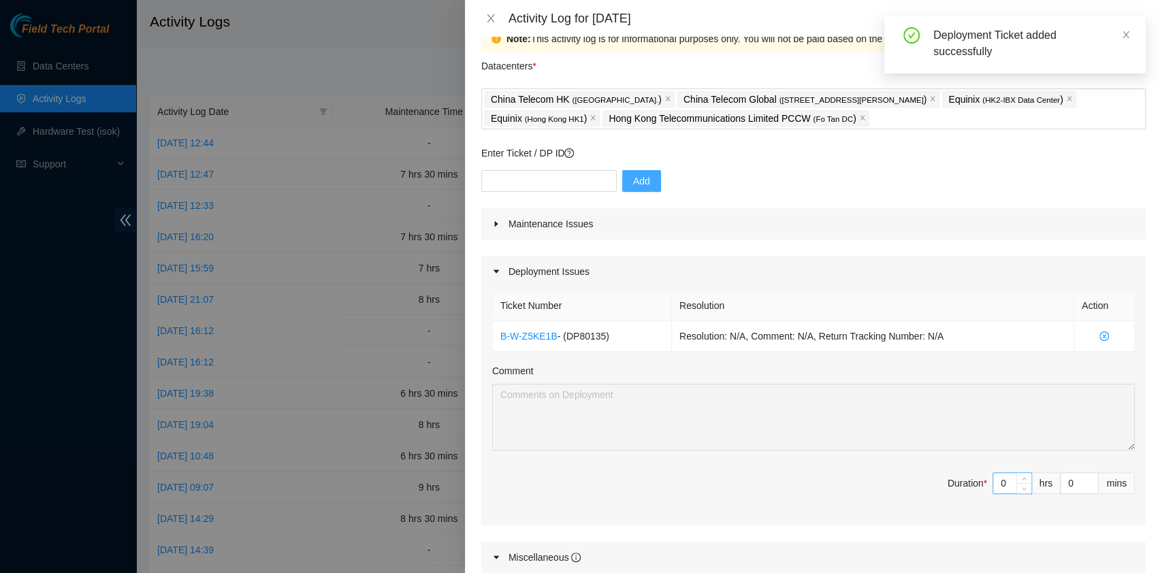
click at [993, 488] on div "0" at bounding box center [1012, 484] width 39 height 22
drag, startPoint x: 991, startPoint y: 484, endPoint x: 946, endPoint y: 477, distance: 45.5
click at [946, 477] on span "Duration * 0 hrs 0 mins" at bounding box center [813, 492] width 643 height 38
type input "8"
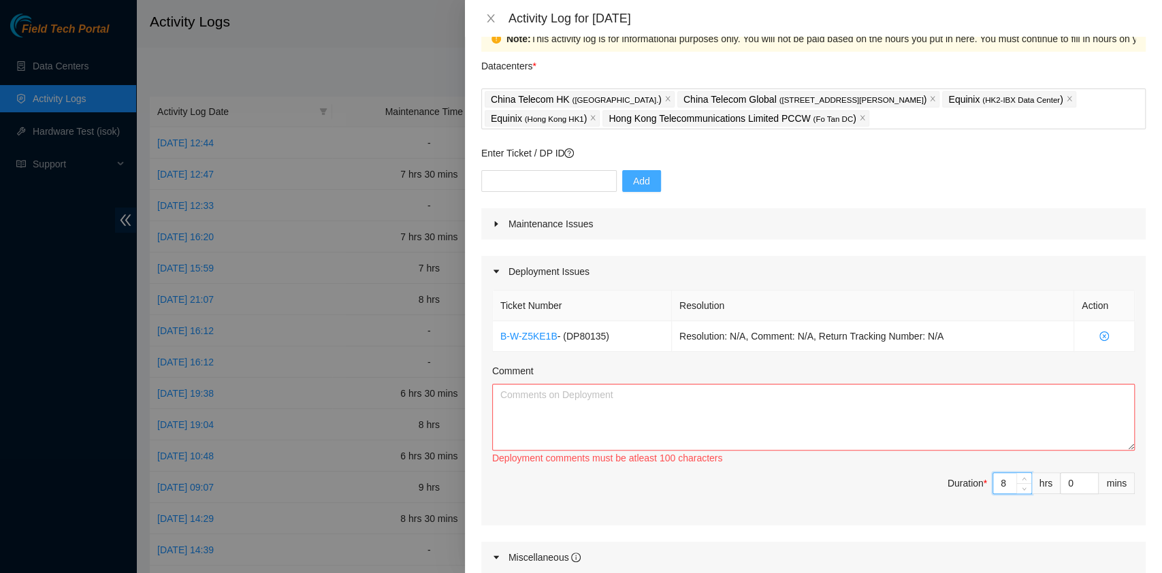
type input "8"
click at [580, 409] on textarea "Comment" at bounding box center [813, 417] width 643 height 67
paste textarea "DP77188 DP77187 DP80135 DP83102 DP83104 DP80469 DP76877 DP83429 - DP83430 DP811…"
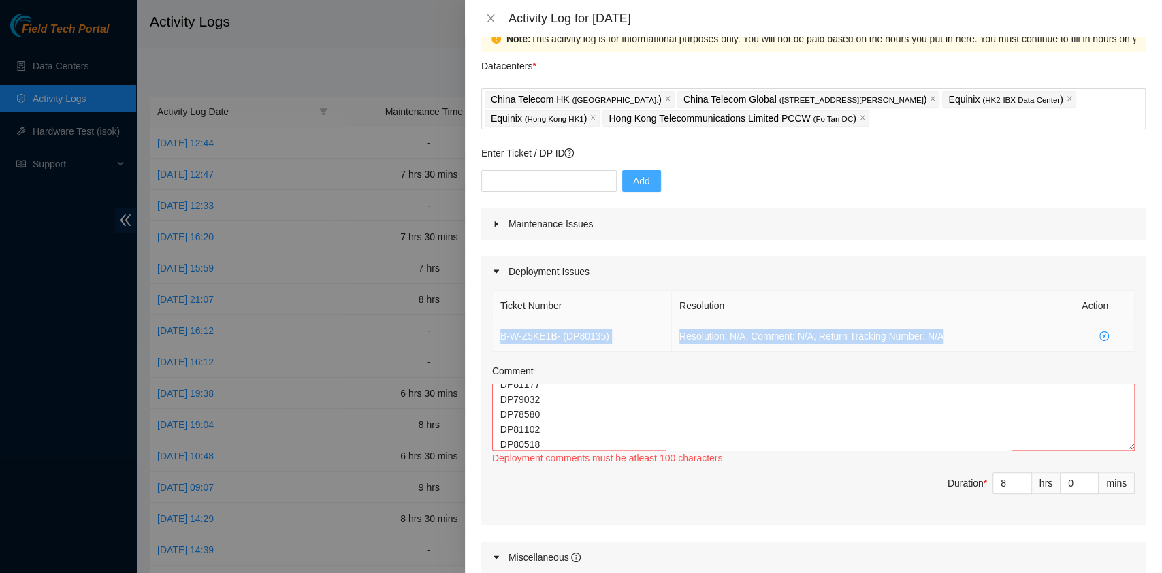
drag, startPoint x: 964, startPoint y: 333, endPoint x: 495, endPoint y: 330, distance: 469.2
click at [495, 330] on tr "B-W-Z5KE1B - ( DP80135 ) Resolution: N/A, Comment: N/A, Return Tracking Number:…" at bounding box center [814, 336] width 642 height 31
copy tr "B-W-Z5KE1B - ( DP80135 ) Resolution: N/A, Comment: N/A, Return Tracking Number:…"
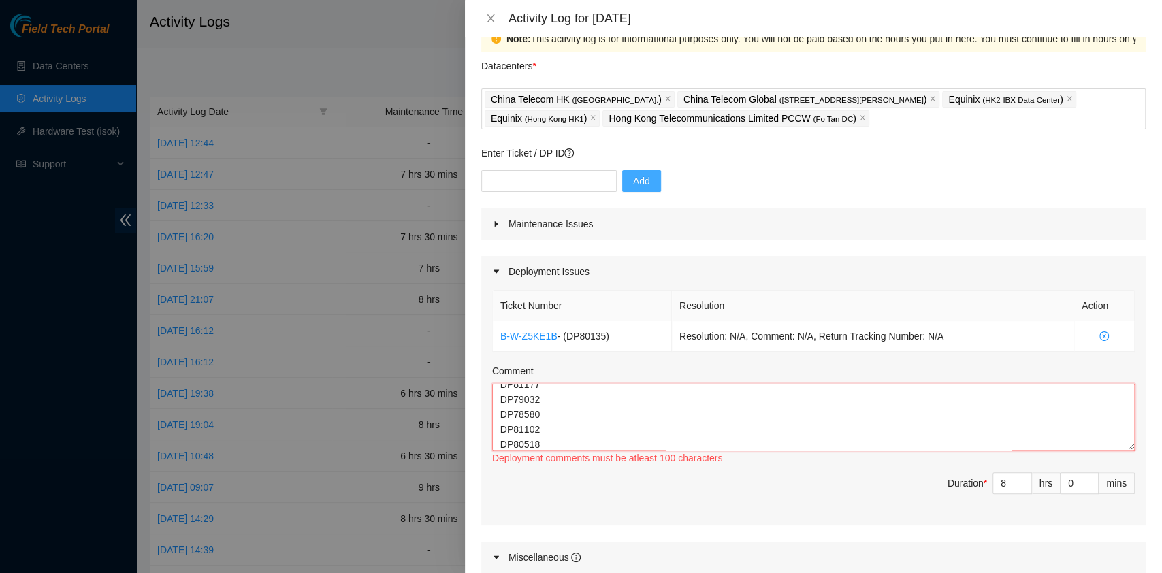
click at [616, 428] on textarea "DP77188 DP77187 DP80135 DP83102 DP83104 DP80469 DP76877 DP83429 - DP83430 DP811…" at bounding box center [813, 417] width 643 height 67
paste textarea "B-W-Z5KE1B - (DP80135) Resolution: N/A, Comment: N/A, Return Tracking Number: N…"
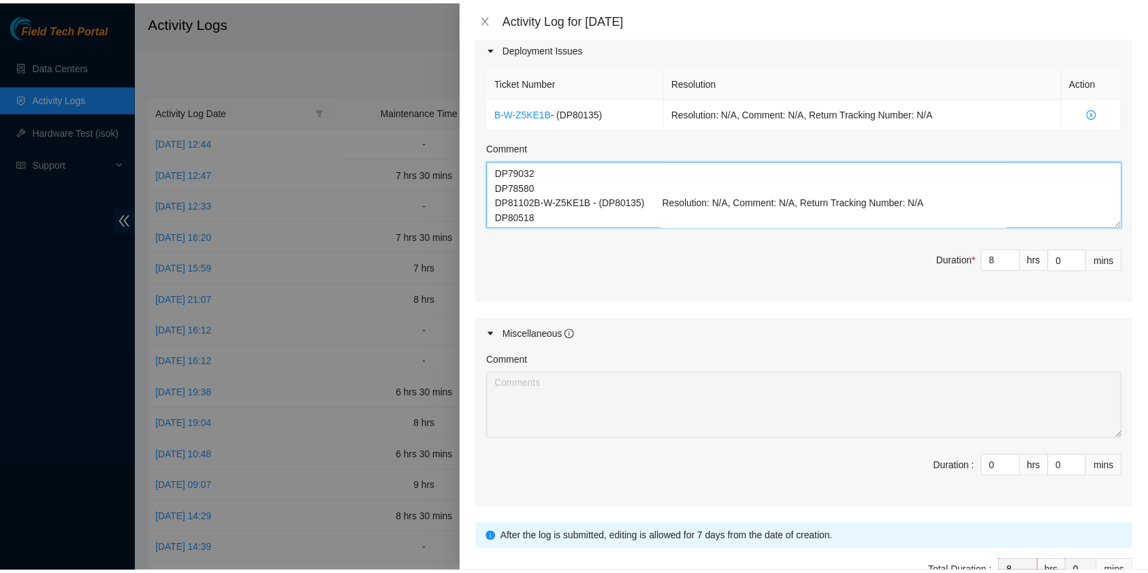
scroll to position [335, 0]
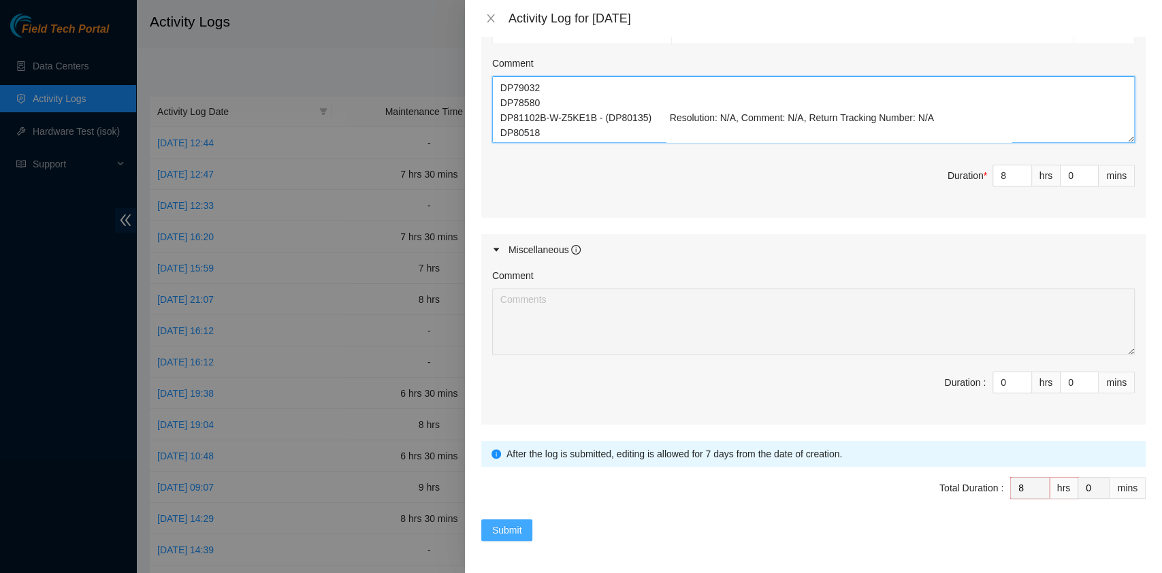
type textarea "DP77188 DP77187 DP80135 DP83102 DP83104 DP80469 DP76877 DP83429 - DP83430 DP811…"
click at [502, 524] on span "Submit" at bounding box center [507, 530] width 30 height 15
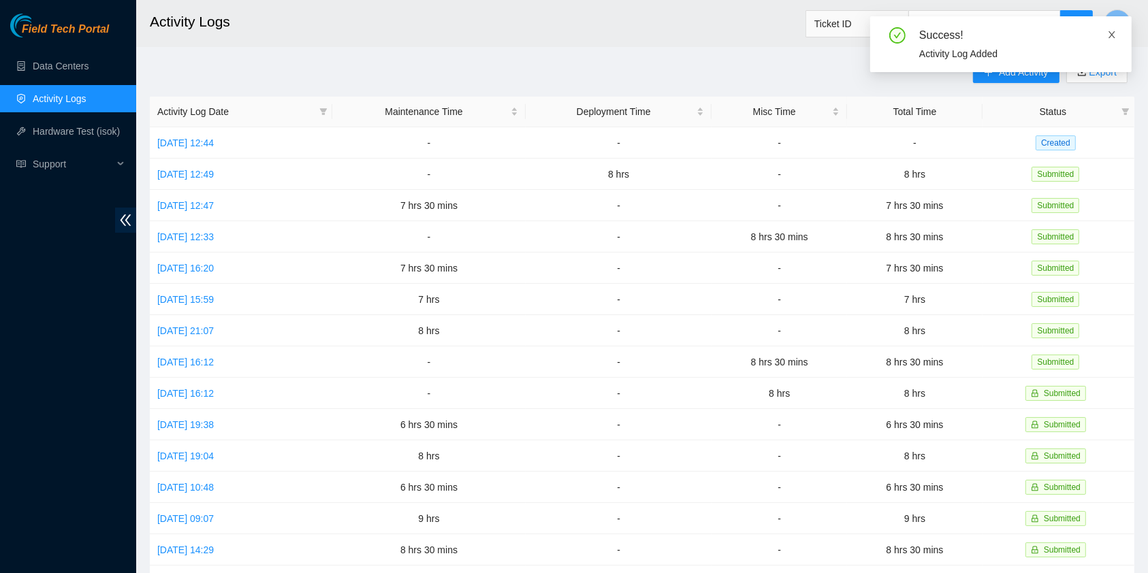
click at [1116, 37] on icon "close" at bounding box center [1112, 35] width 10 height 10
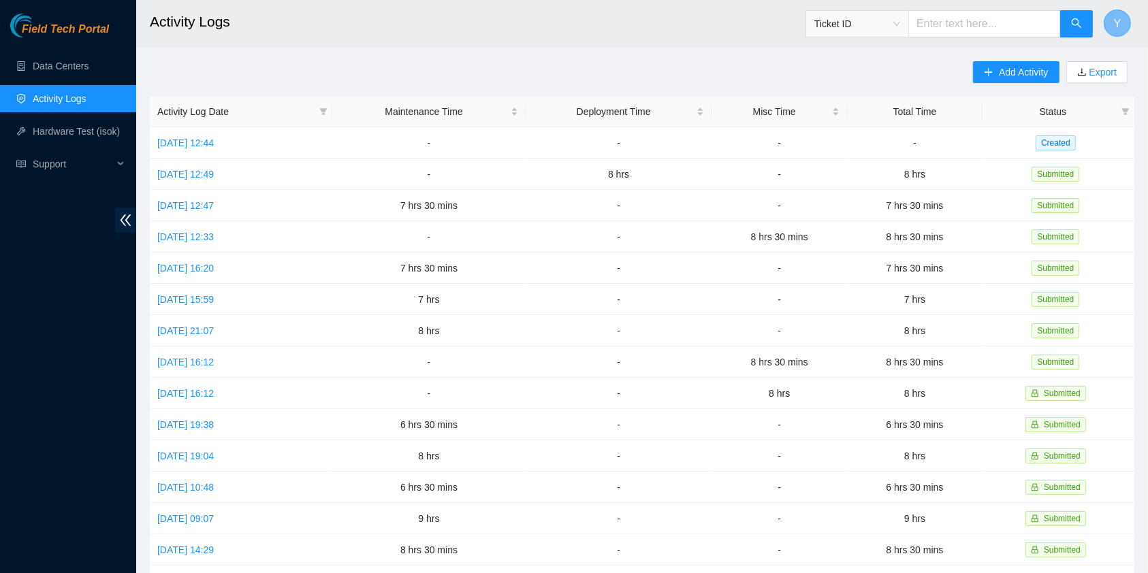
click at [1121, 29] on button "Y" at bounding box center [1117, 23] width 27 height 27
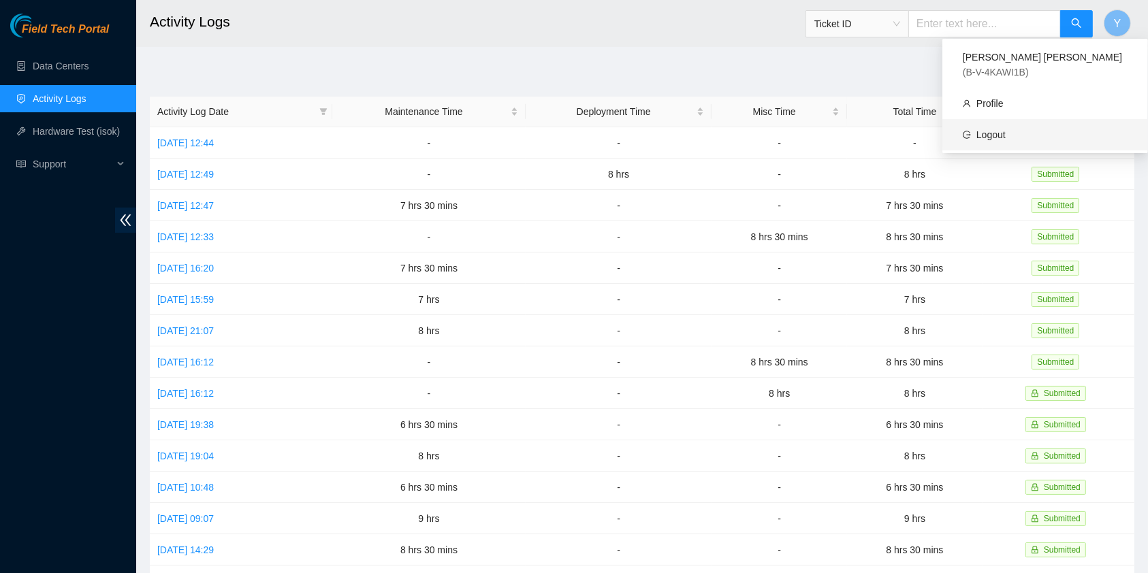
click at [1006, 129] on link "Logout" at bounding box center [991, 134] width 29 height 11
